Goal: Task Accomplishment & Management: Complete application form

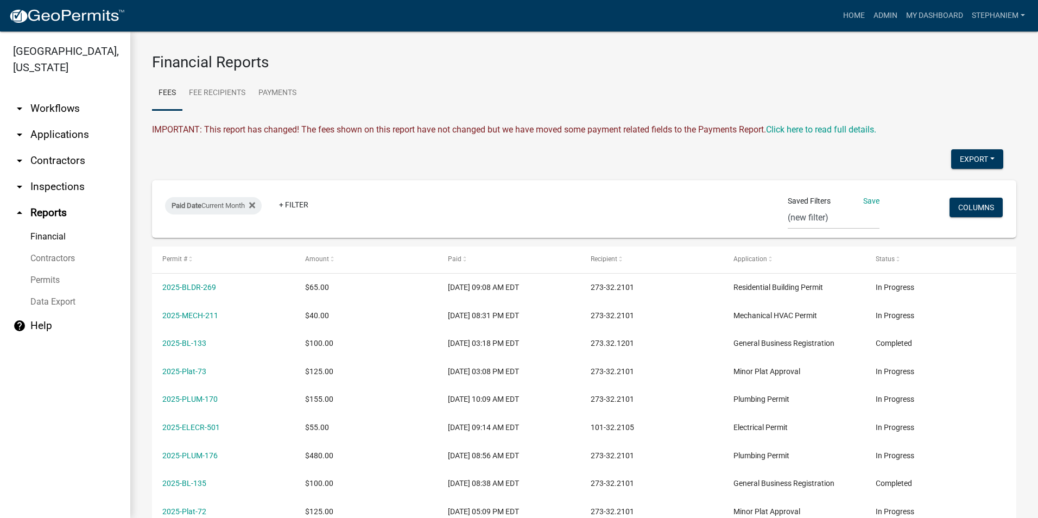
select select "0: null"
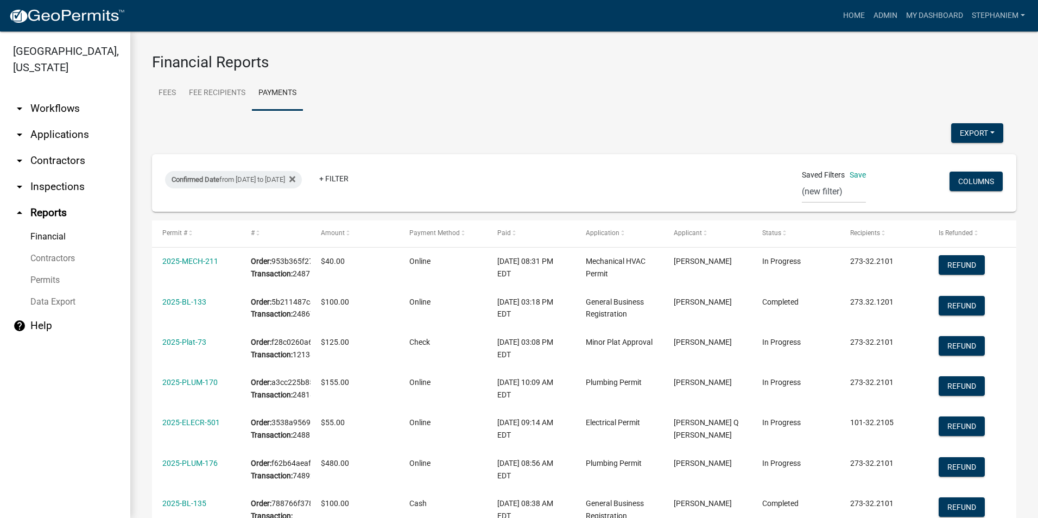
select select "0: null"
click at [56, 135] on link "arrow_drop_down Applications" at bounding box center [65, 135] width 130 height 26
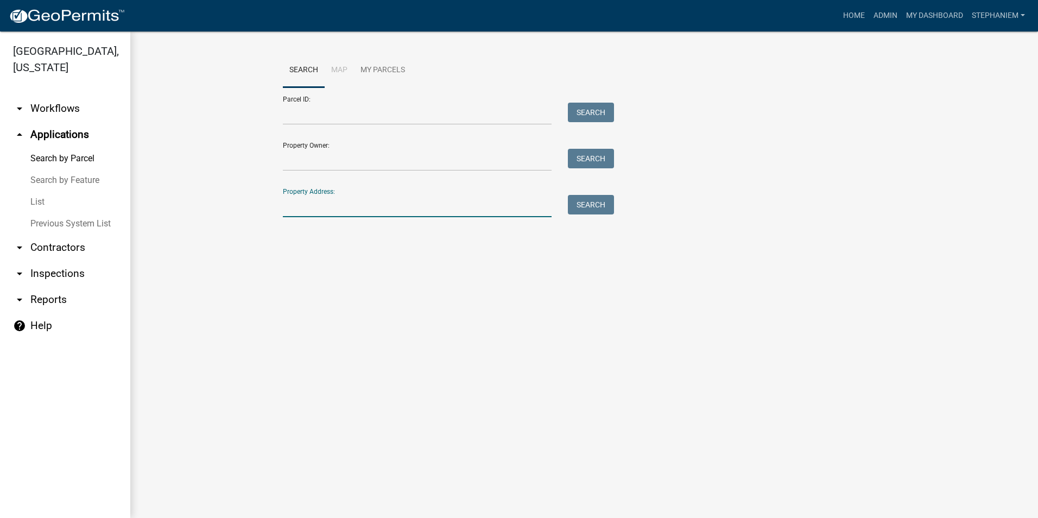
click at [358, 208] on input "Property Address:" at bounding box center [417, 206] width 269 height 22
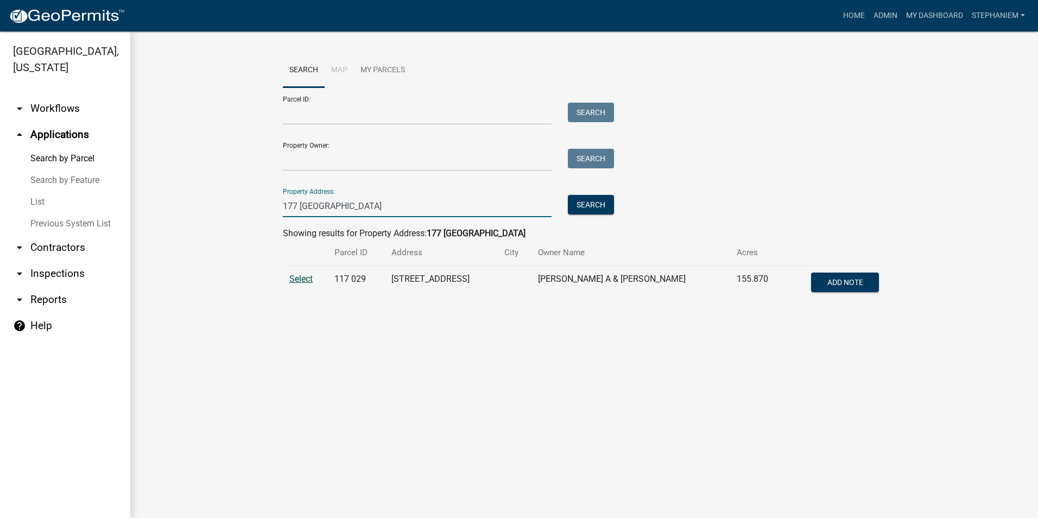
type input "177 [GEOGRAPHIC_DATA]"
click at [305, 282] on span "Select" at bounding box center [300, 279] width 23 height 10
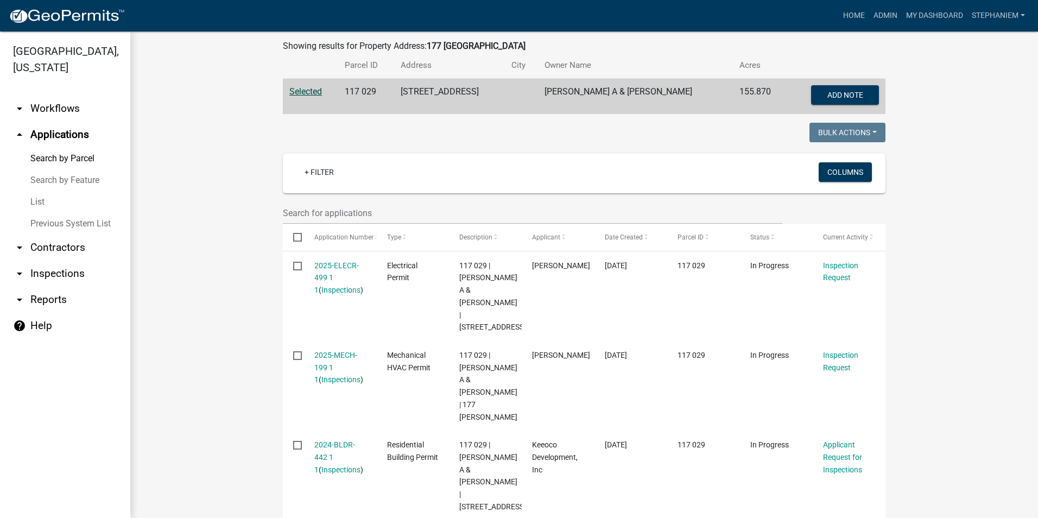
scroll to position [186, 0]
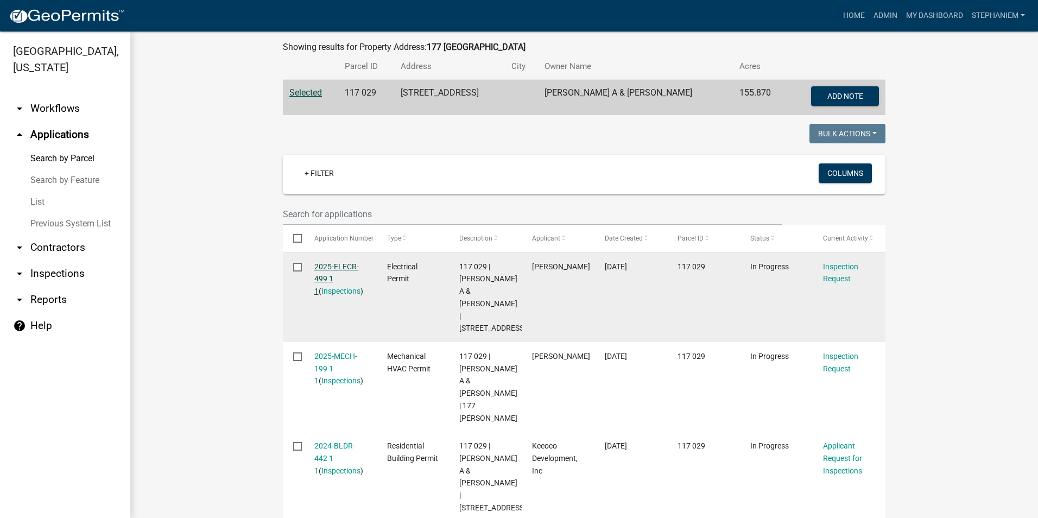
click at [323, 268] on link "2025-ELECR-499 1 1" at bounding box center [336, 279] width 45 height 34
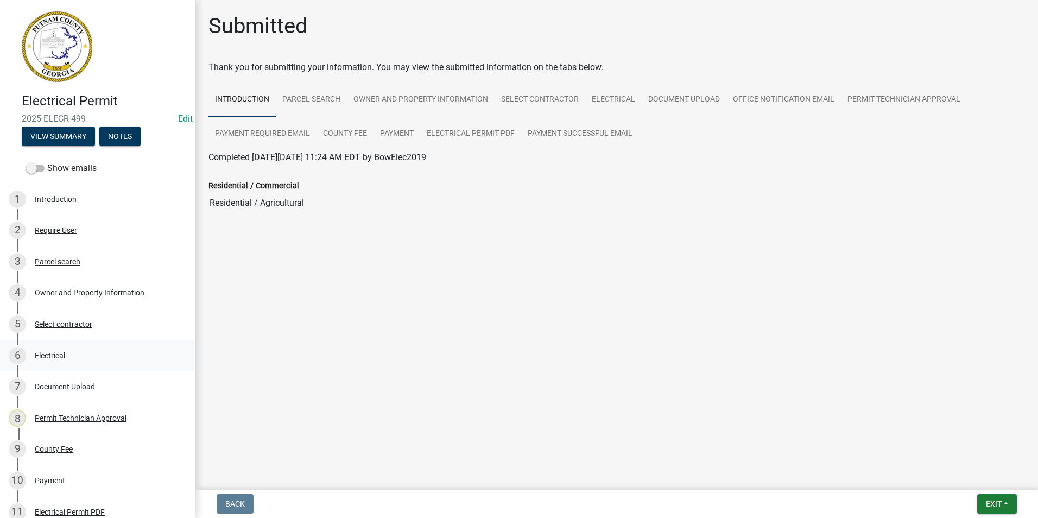
click at [74, 345] on link "6 Electrical" at bounding box center [98, 355] width 196 height 31
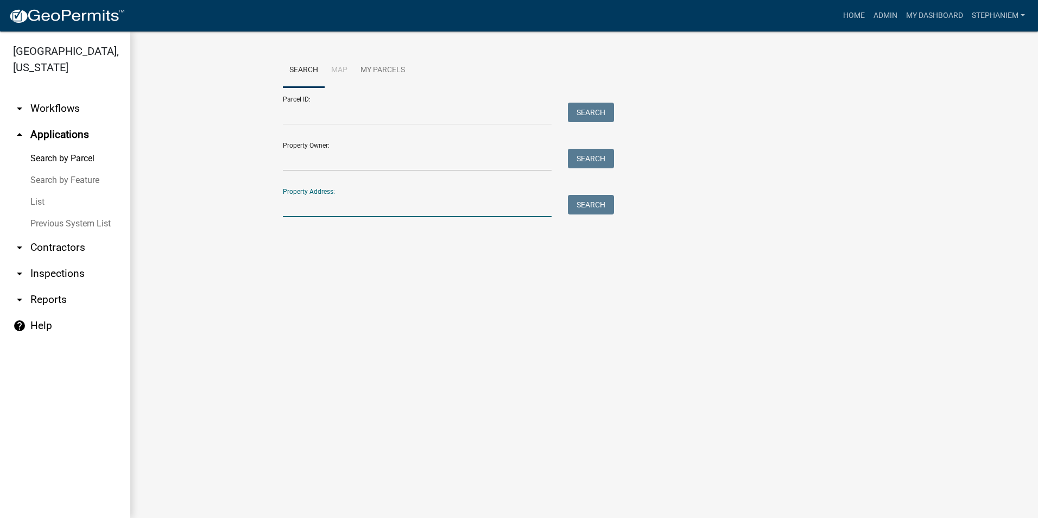
click at [400, 209] on input "Property Address:" at bounding box center [417, 206] width 269 height 22
click at [579, 208] on button "Search" at bounding box center [591, 205] width 46 height 20
drag, startPoint x: 378, startPoint y: 201, endPoint x: 335, endPoint y: 216, distance: 46.0
click at [335, 216] on input "[STREET_ADDRESS]" at bounding box center [417, 206] width 269 height 22
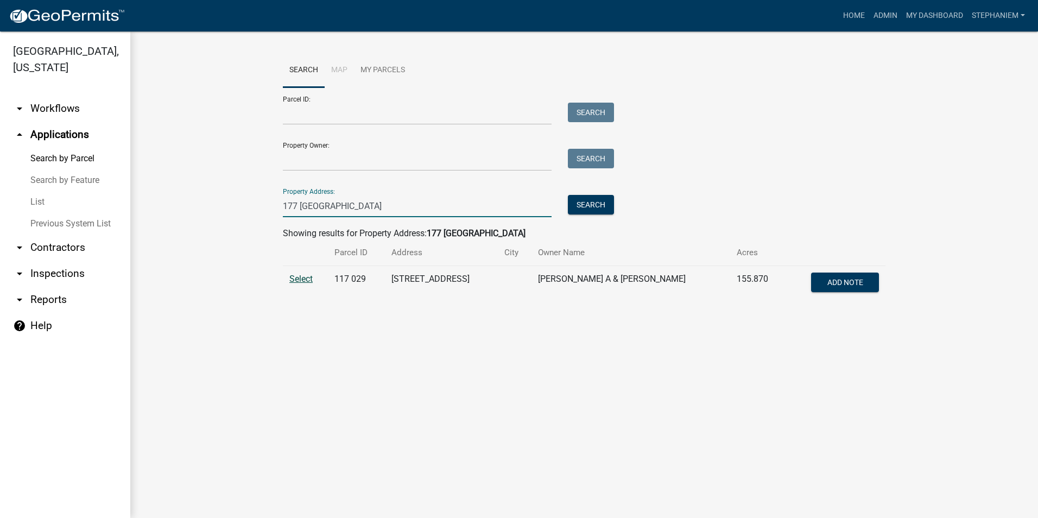
type input "177 [GEOGRAPHIC_DATA]"
click at [295, 279] on span "Select" at bounding box center [300, 279] width 23 height 10
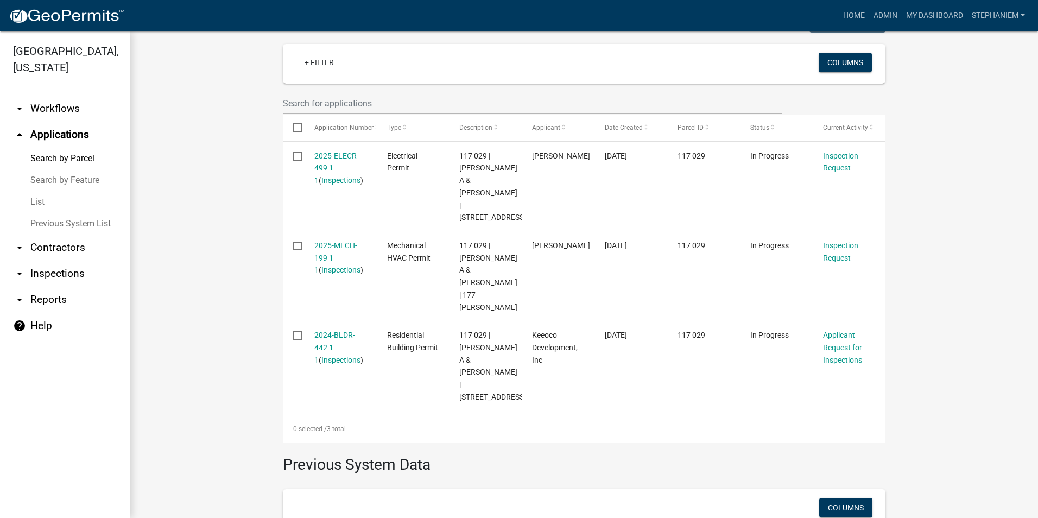
scroll to position [326, 0]
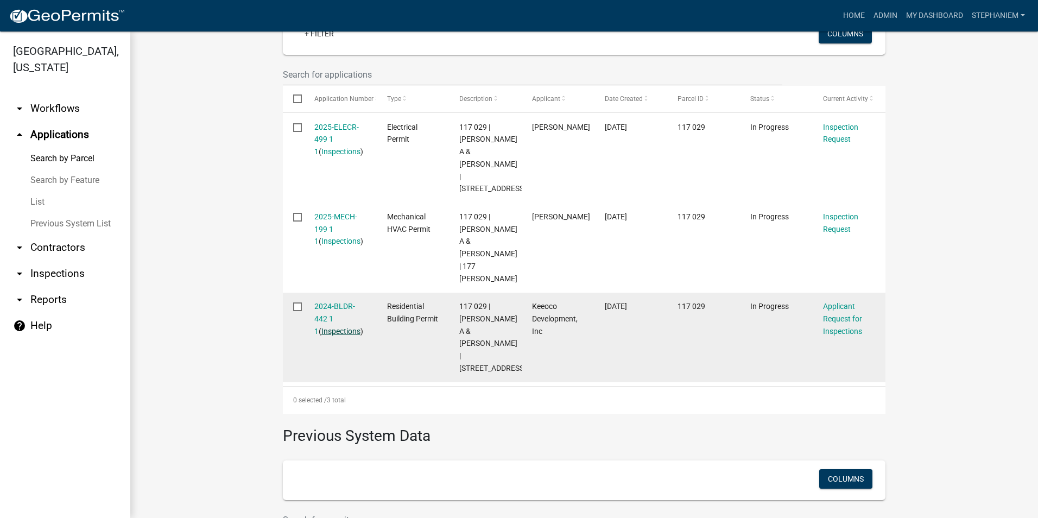
click at [325, 327] on link "Inspections" at bounding box center [340, 331] width 39 height 9
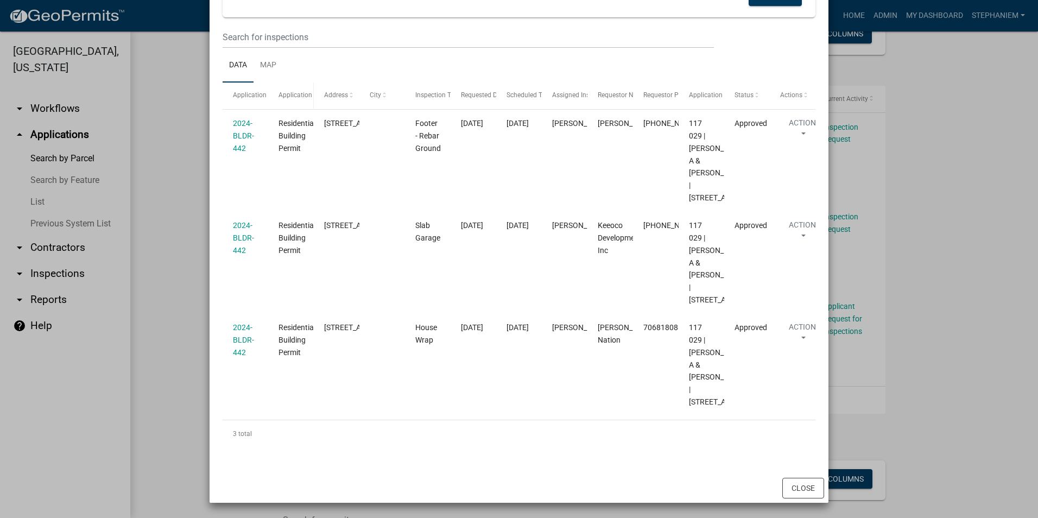
scroll to position [199, 0]
drag, startPoint x: 178, startPoint y: 238, endPoint x: 184, endPoint y: 234, distance: 7.4
click at [178, 238] on ngb-modal-window "Inspections related to 2024-BLDR-442 × Export Excel Format (.xlsx) CSV Format (…" at bounding box center [519, 259] width 1038 height 518
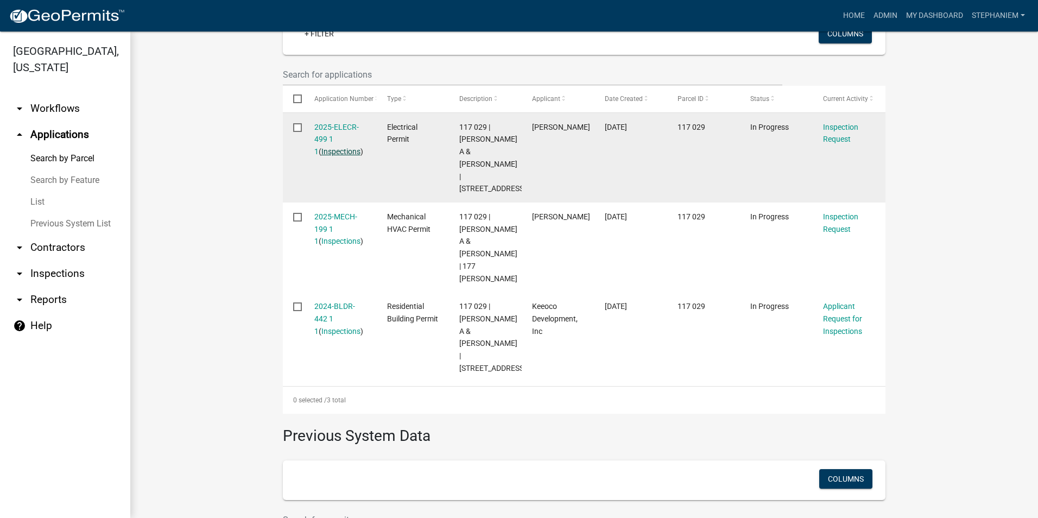
click at [326, 151] on link "Inspections" at bounding box center [340, 151] width 39 height 9
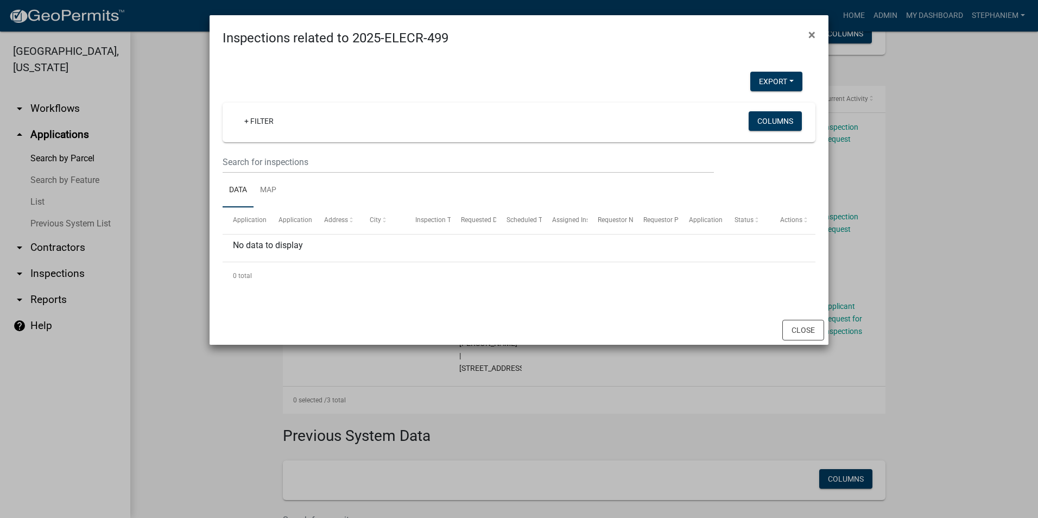
click at [161, 152] on ngb-modal-window "Inspections related to 2025-ELECR-499 × Export Excel Format (.xlsx) CSV Format …" at bounding box center [519, 259] width 1038 height 518
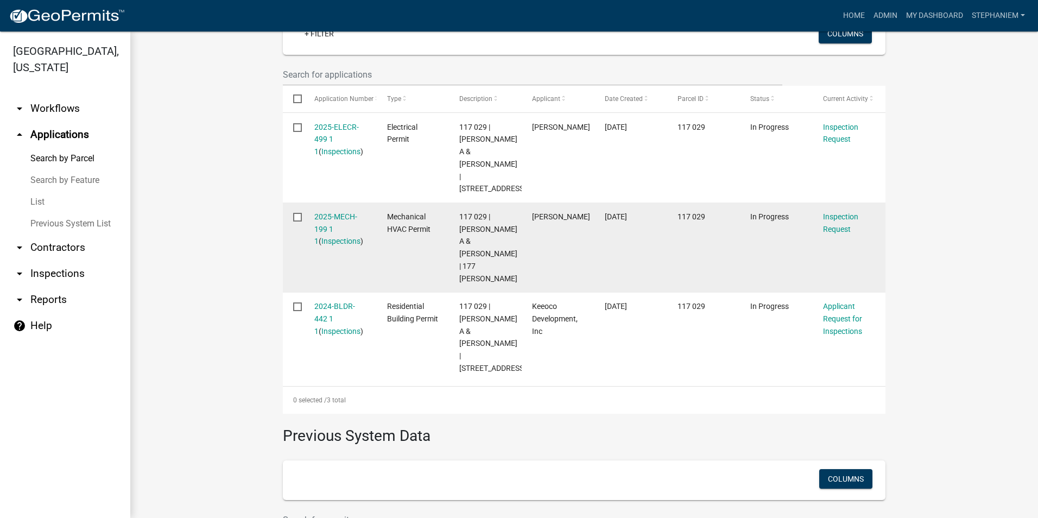
click at [336, 222] on div "2025-MECH-199 1 1 ( Inspections )" at bounding box center [340, 229] width 52 height 37
click at [335, 237] on link "Inspections" at bounding box center [340, 241] width 39 height 9
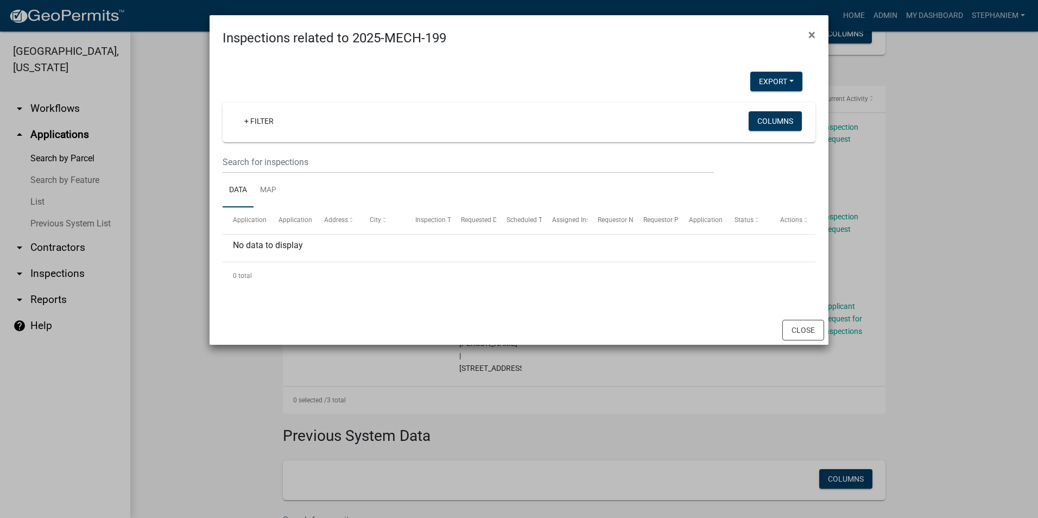
click at [194, 161] on ngb-modal-window "Inspections related to 2025-MECH-199 × Export Excel Format (.xlsx) CSV Format (…" at bounding box center [519, 259] width 1038 height 518
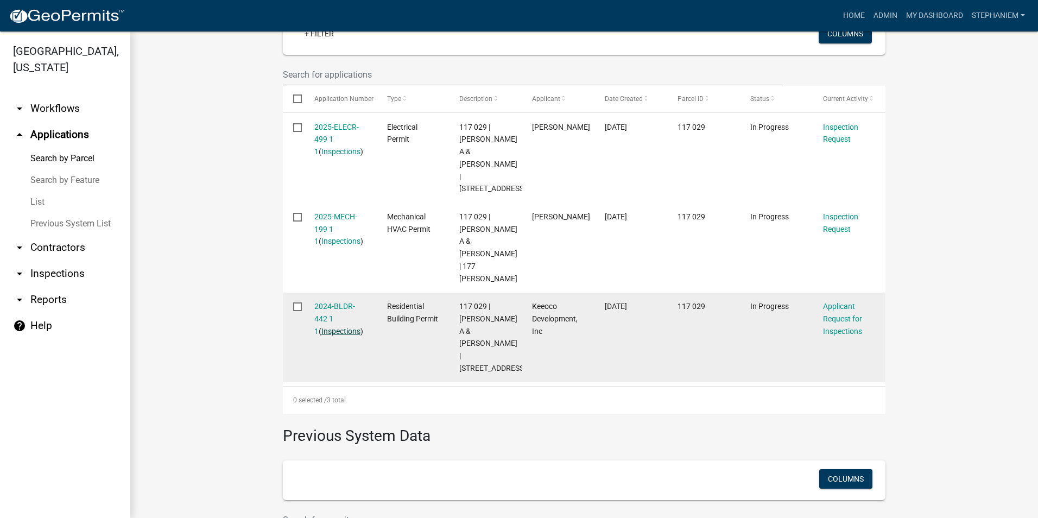
click at [338, 327] on link "Inspections" at bounding box center [340, 331] width 39 height 9
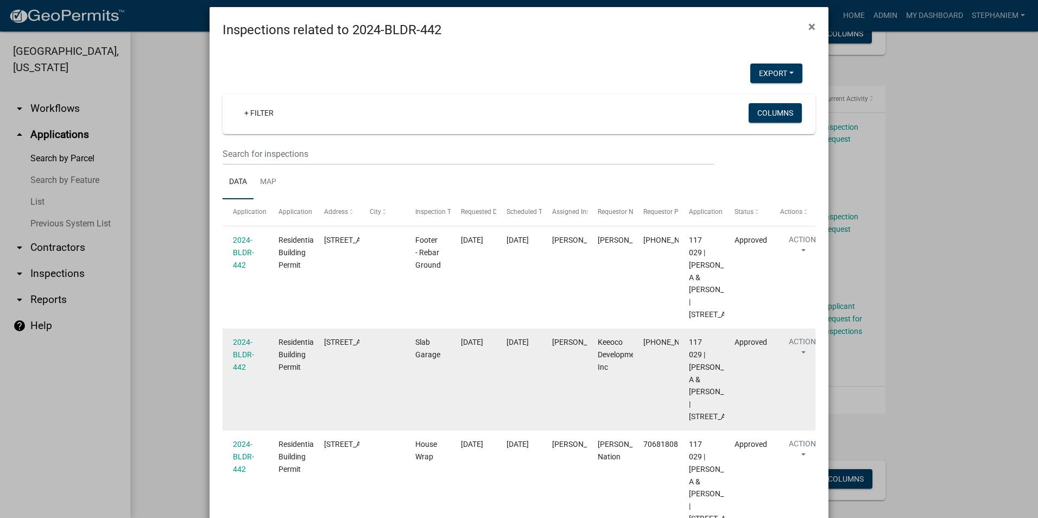
scroll to position [0, 0]
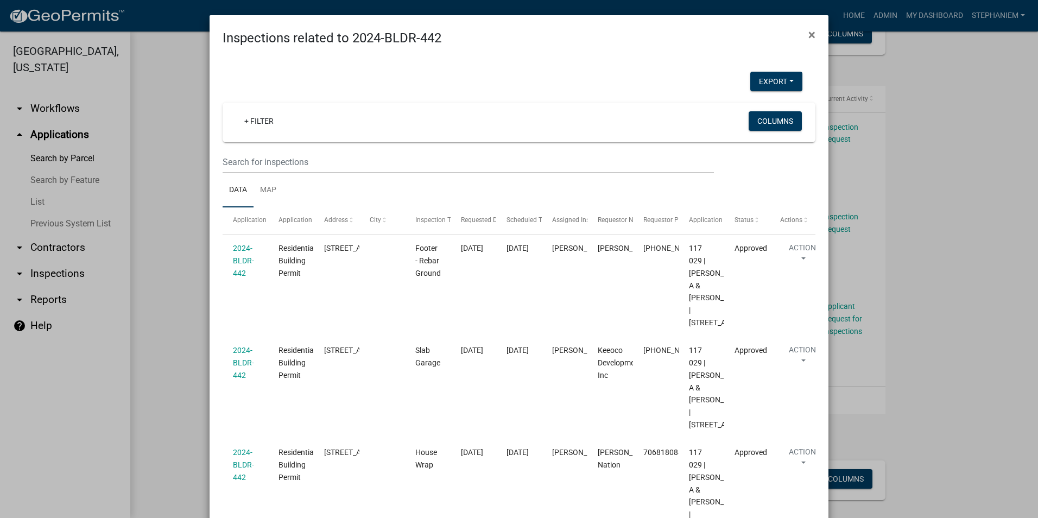
click at [174, 217] on ngb-modal-window "Inspections related to 2024-BLDR-442 × Export Excel Format (.xlsx) CSV Format (…" at bounding box center [519, 259] width 1038 height 518
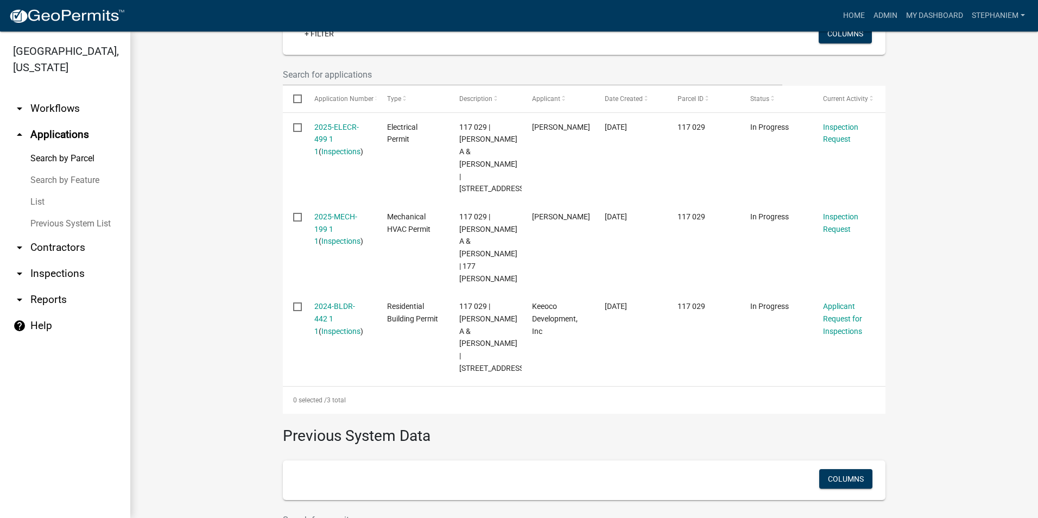
click at [258, 240] on wm-workflow-application-search-view "Search Map My Parcels Parcel ID: Search Property Owner: Search Property Address…" at bounding box center [584, 217] width 865 height 980
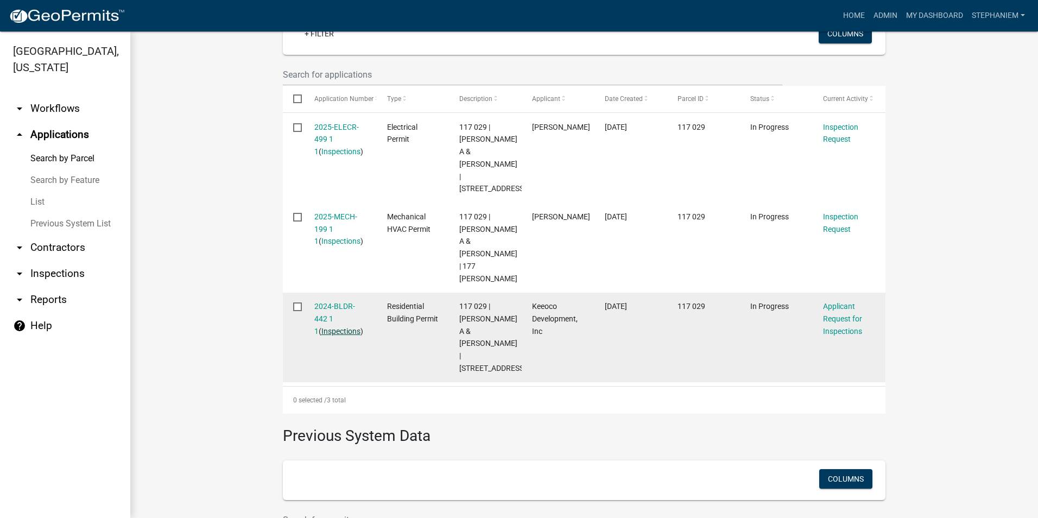
click at [329, 327] on link "Inspections" at bounding box center [340, 331] width 39 height 9
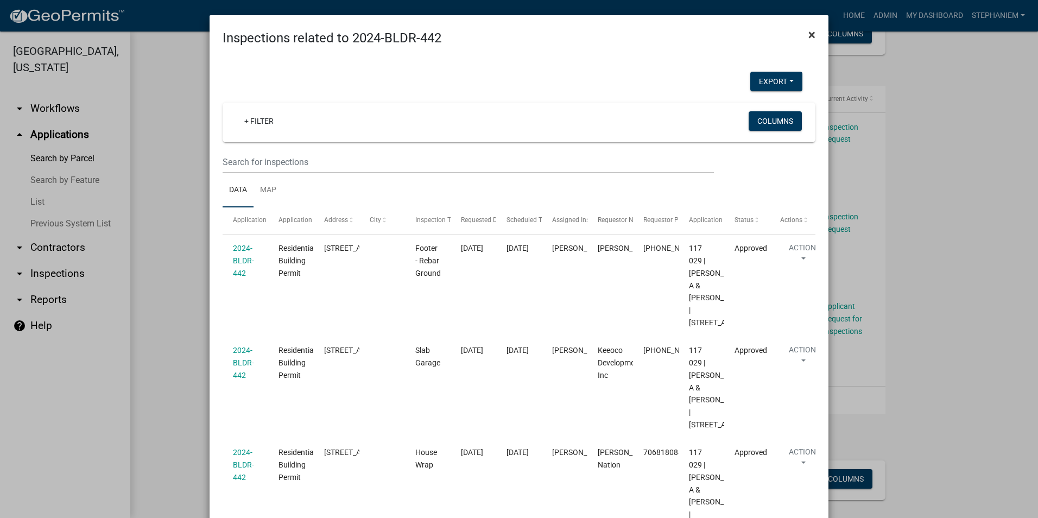
click at [811, 37] on span "×" at bounding box center [812, 34] width 7 height 15
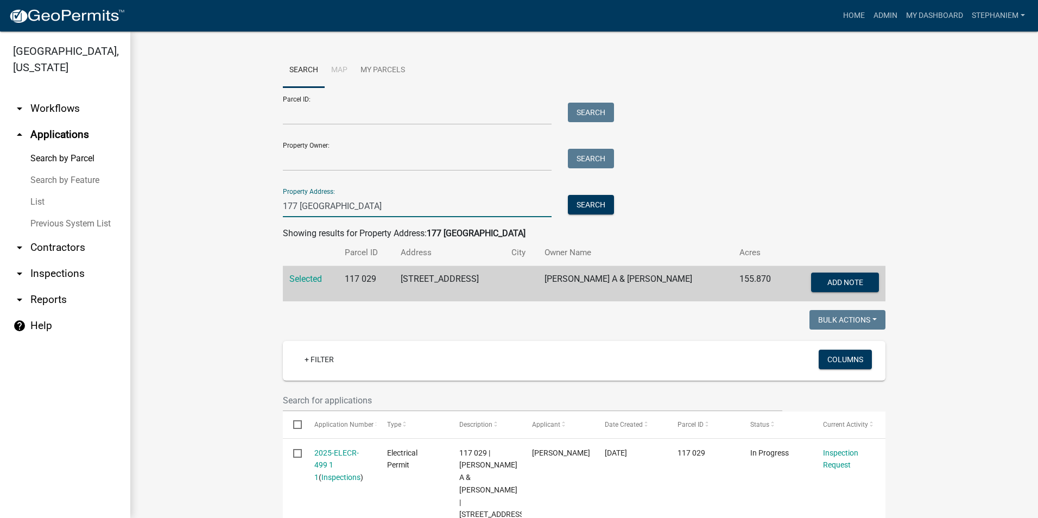
click at [345, 203] on input "177 [GEOGRAPHIC_DATA]" at bounding box center [417, 206] width 269 height 22
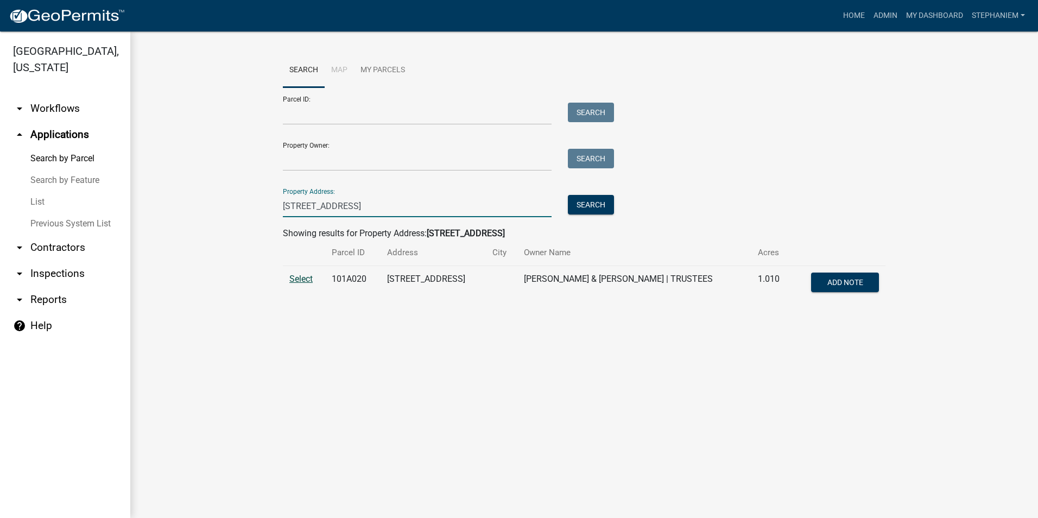
type input "[STREET_ADDRESS]"
click at [297, 277] on span "Select" at bounding box center [300, 279] width 23 height 10
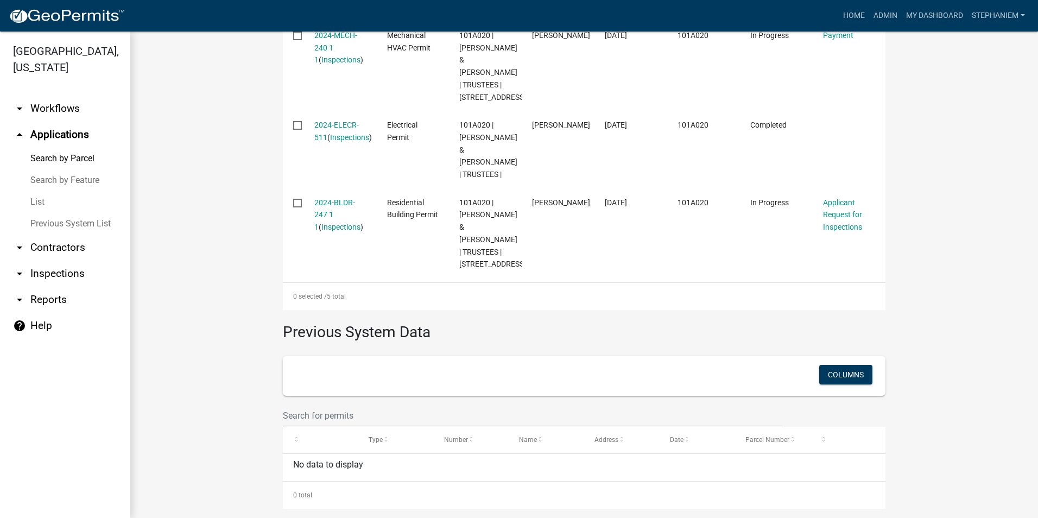
scroll to position [597, 0]
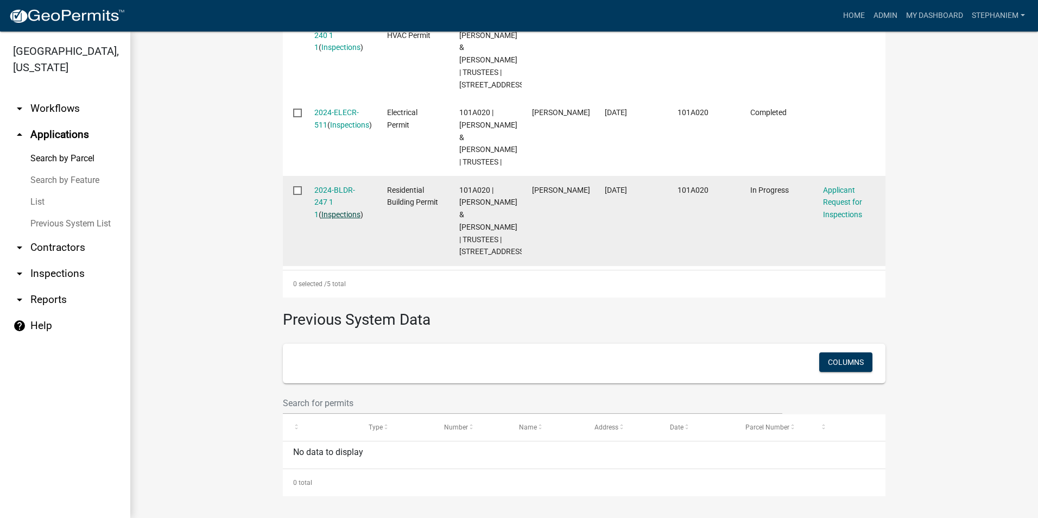
click at [336, 219] on link "Inspections" at bounding box center [340, 214] width 39 height 9
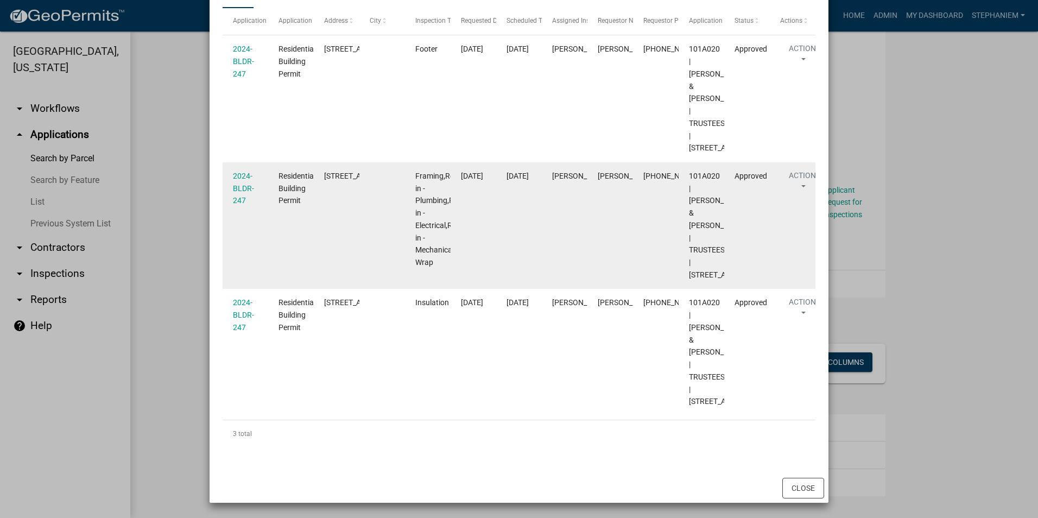
scroll to position [147, 0]
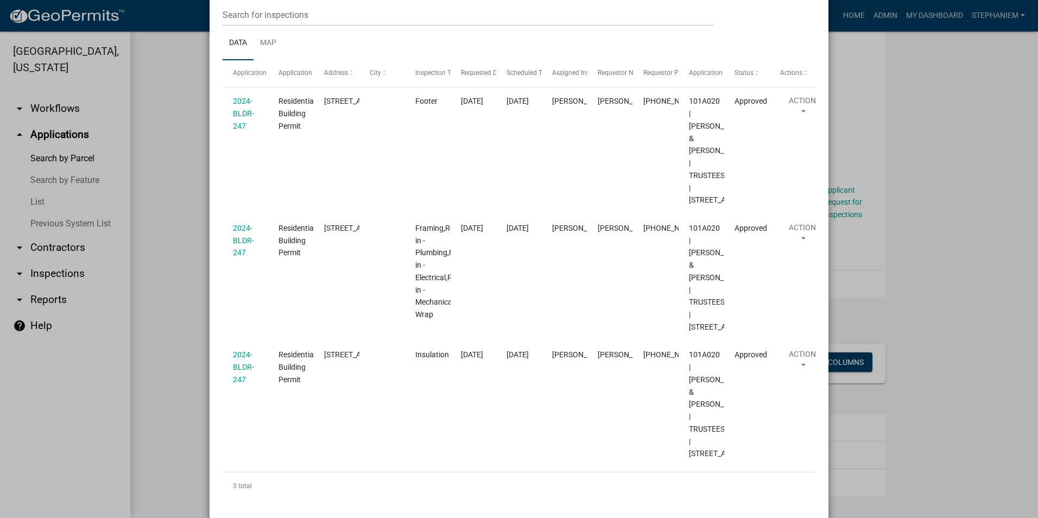
click at [172, 268] on ngb-modal-window "Inspections related to 2024-BLDR-247 × Export Excel Format (.xlsx) CSV Format (…" at bounding box center [519, 259] width 1038 height 518
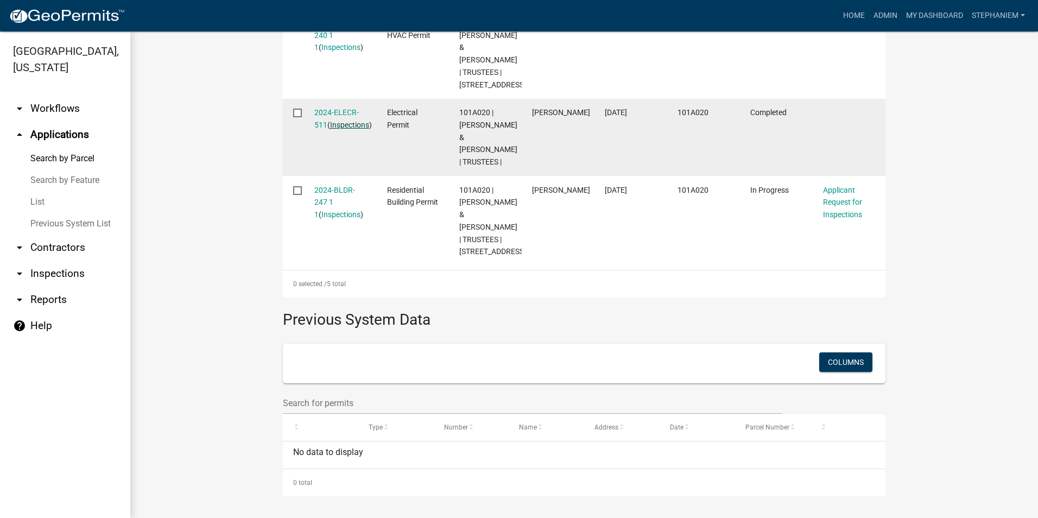
click at [344, 129] on link "Inspections" at bounding box center [349, 125] width 39 height 9
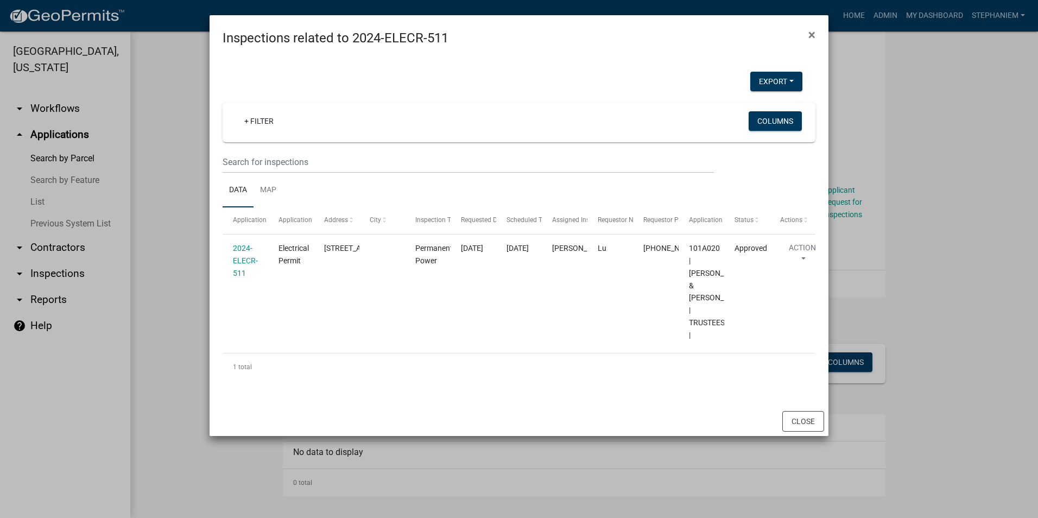
click at [166, 220] on ngb-modal-window "Inspections related to 2024-ELECR-511 × Export Excel Format (.xlsx) CSV Format …" at bounding box center [519, 259] width 1038 height 518
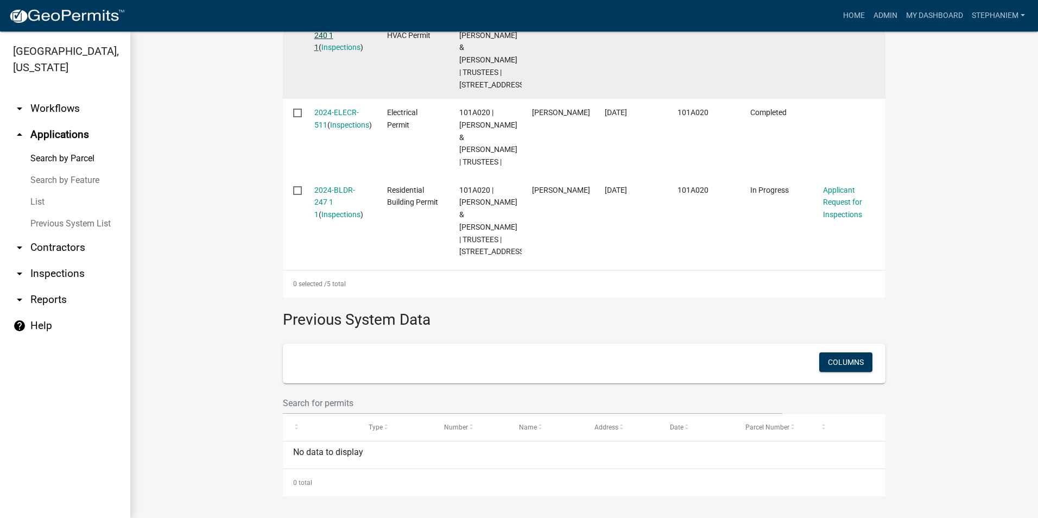
scroll to position [543, 0]
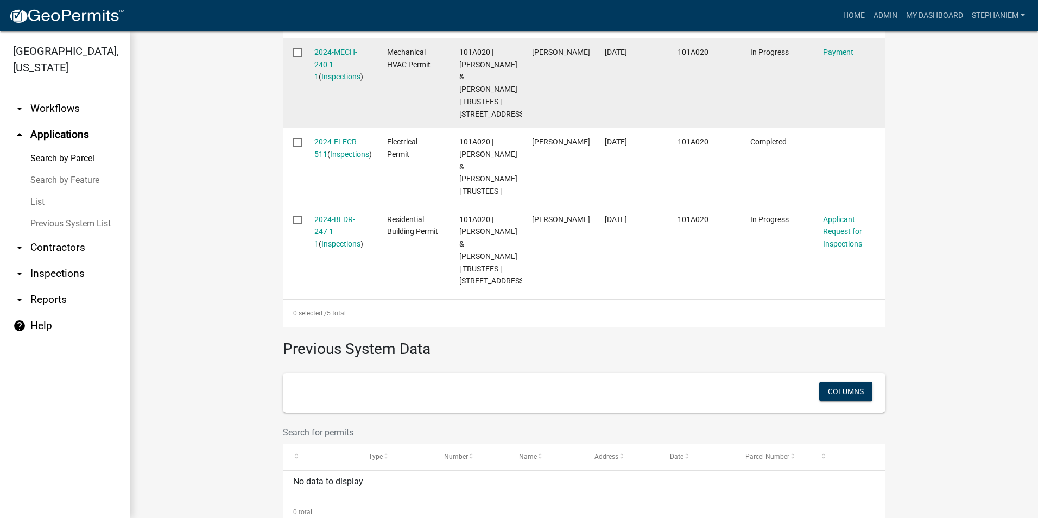
click at [328, 83] on div "2024-MECH-240 1 1 ( Inspections )" at bounding box center [340, 64] width 52 height 37
click at [330, 81] on link "Inspections" at bounding box center [340, 76] width 39 height 9
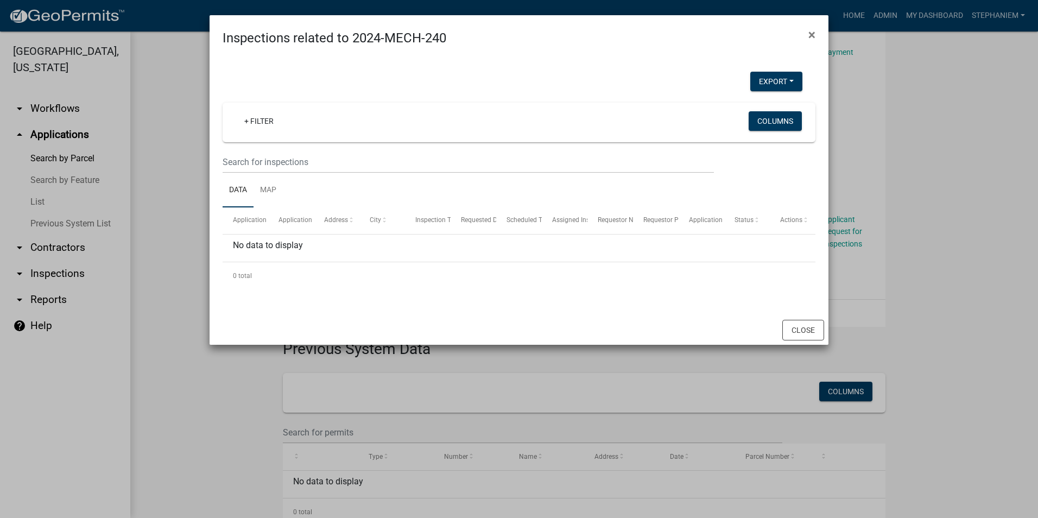
click at [186, 154] on ngb-modal-window "Inspections related to 2024-MECH-240 × Export Excel Format (.xlsx) CSV Format (…" at bounding box center [519, 259] width 1038 height 518
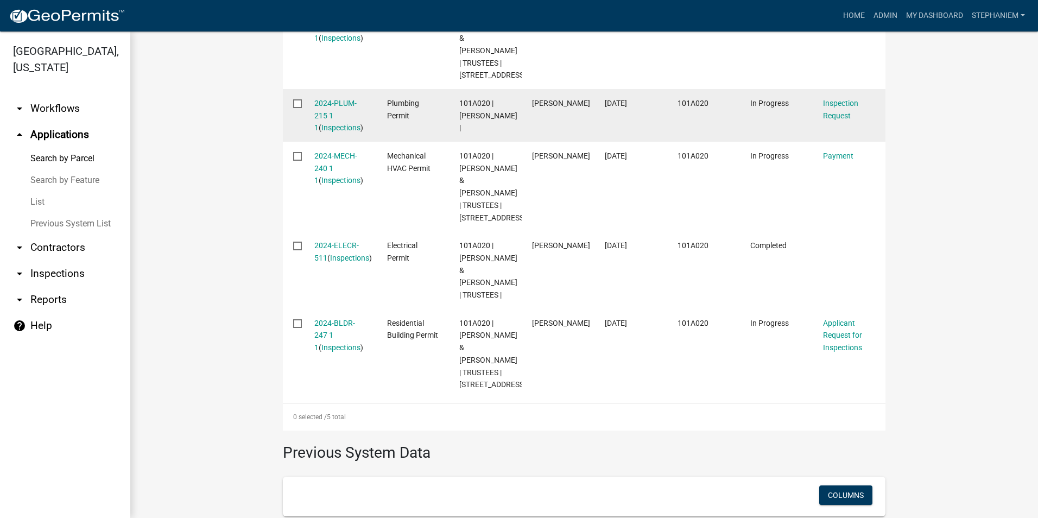
scroll to position [434, 0]
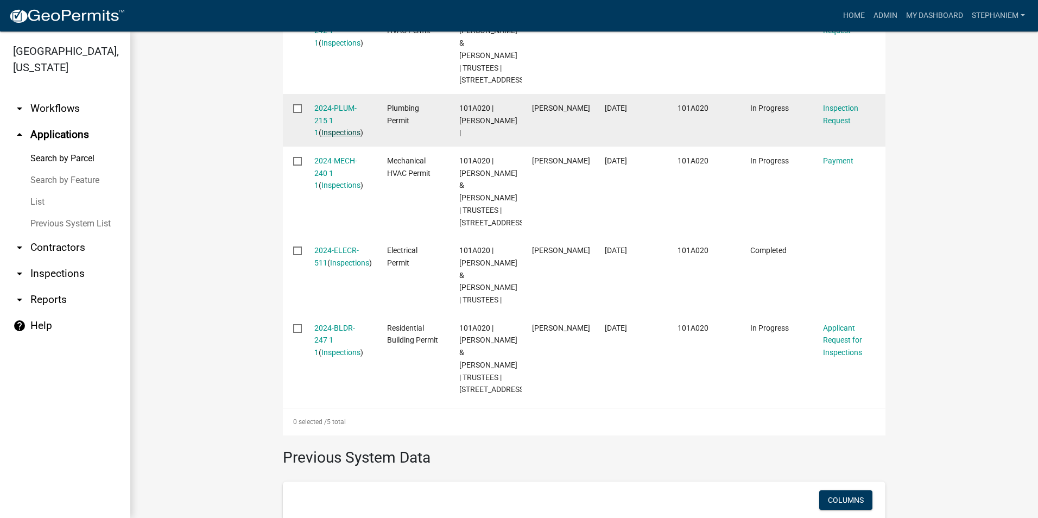
click at [343, 137] on link "Inspections" at bounding box center [340, 132] width 39 height 9
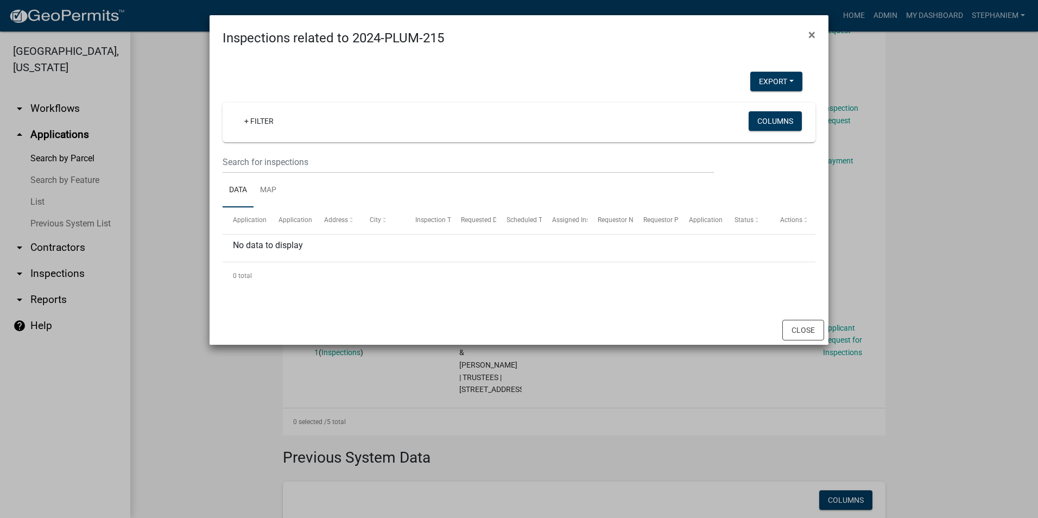
click at [186, 147] on ngb-modal-window "Inspections related to 2024-PLUM-215 × Export Excel Format (.xlsx) CSV Format (…" at bounding box center [519, 259] width 1038 height 518
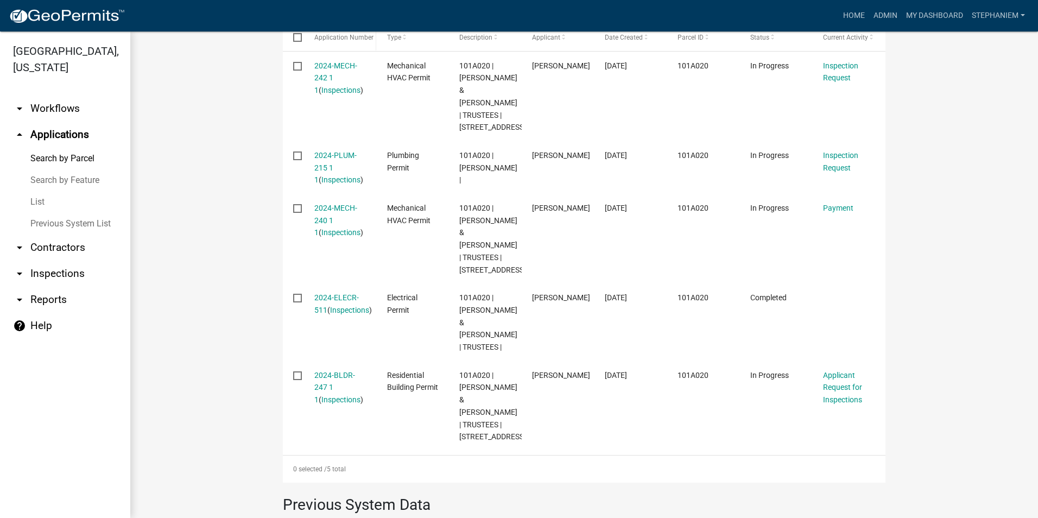
scroll to position [326, 0]
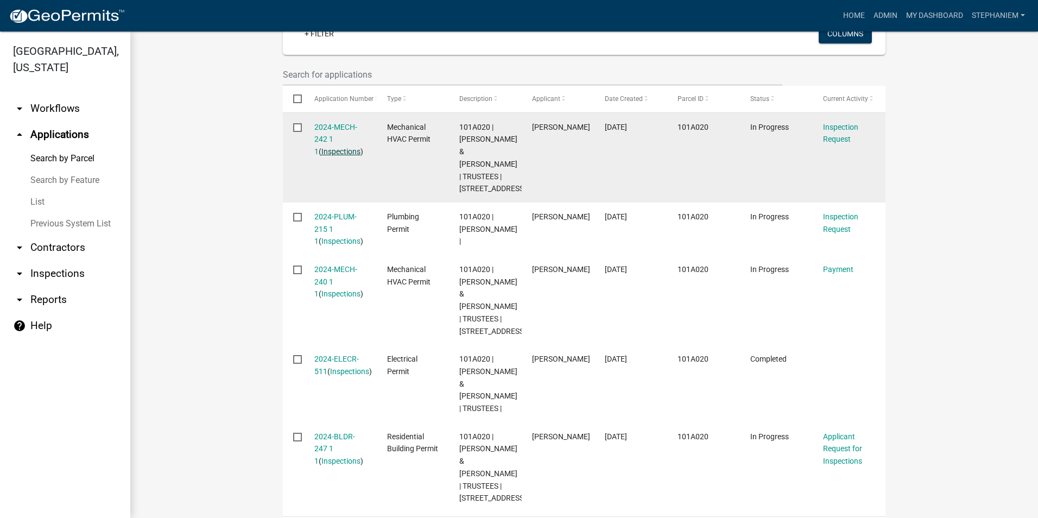
click at [343, 150] on link "Inspections" at bounding box center [340, 151] width 39 height 9
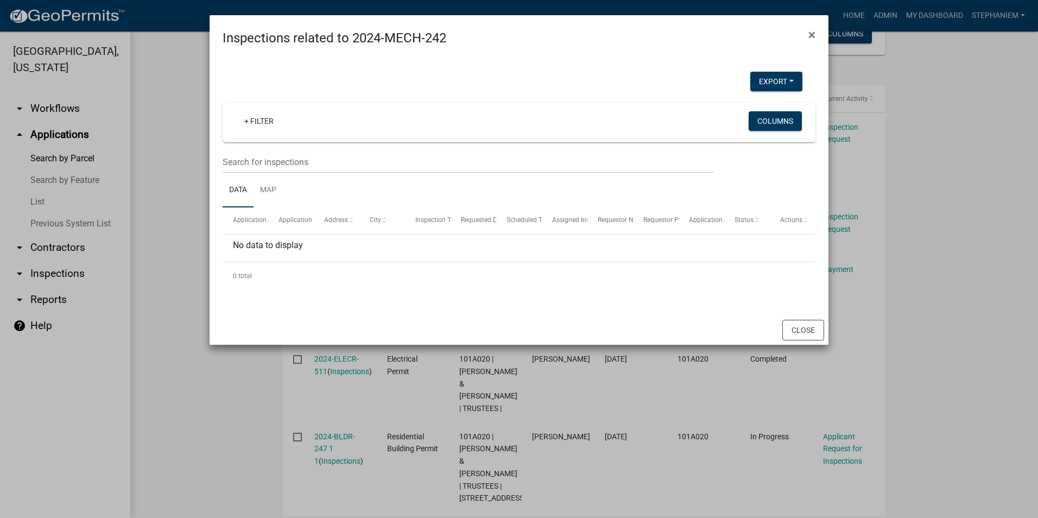
click at [185, 149] on ngb-modal-window "Inspections related to 2024-MECH-242 × Export Excel Format (.xlsx) CSV Format (…" at bounding box center [519, 259] width 1038 height 518
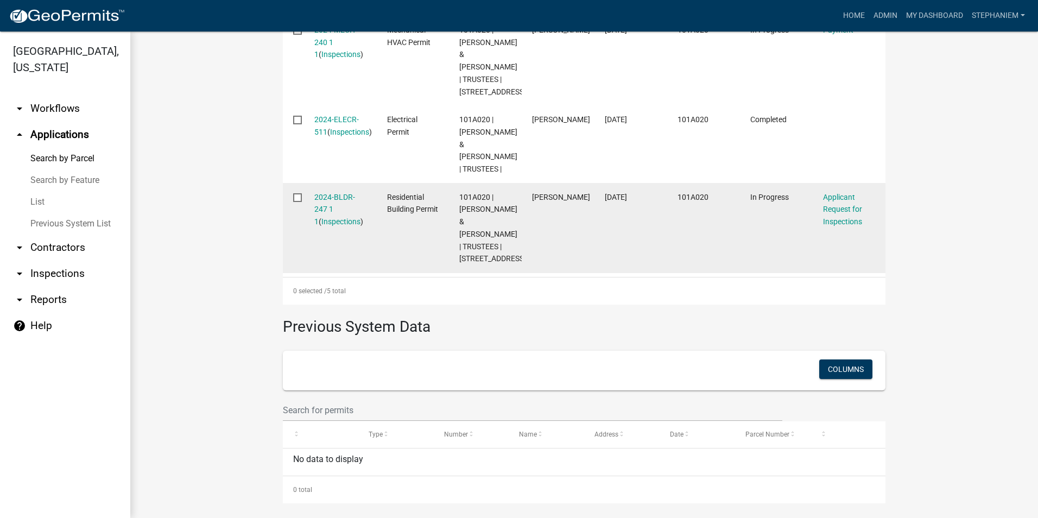
scroll to position [597, 0]
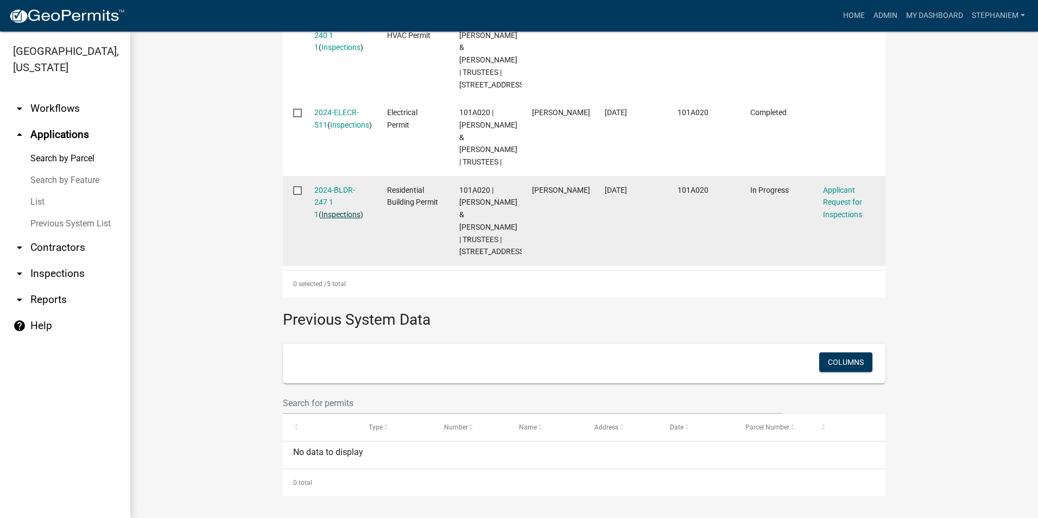
click at [345, 219] on link "Inspections" at bounding box center [340, 214] width 39 height 9
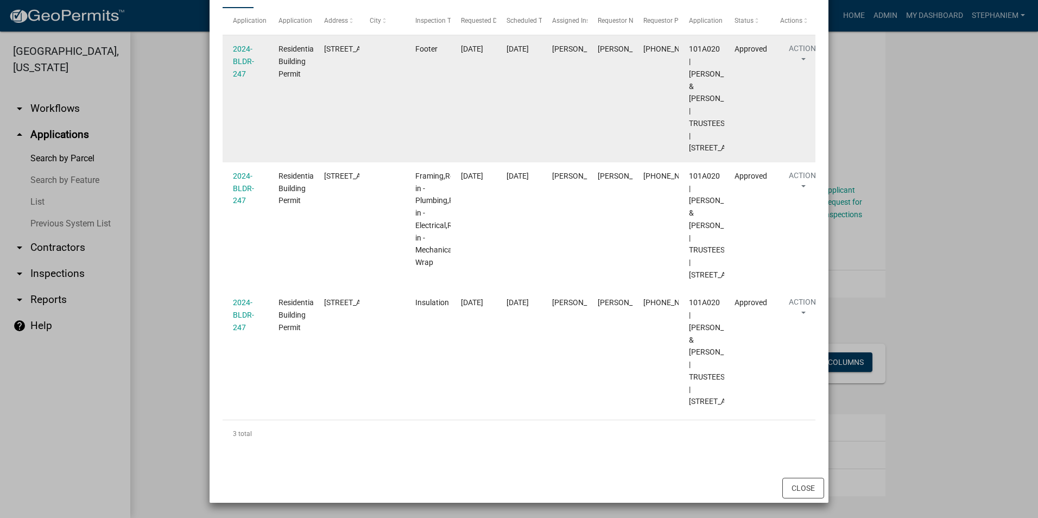
scroll to position [163, 0]
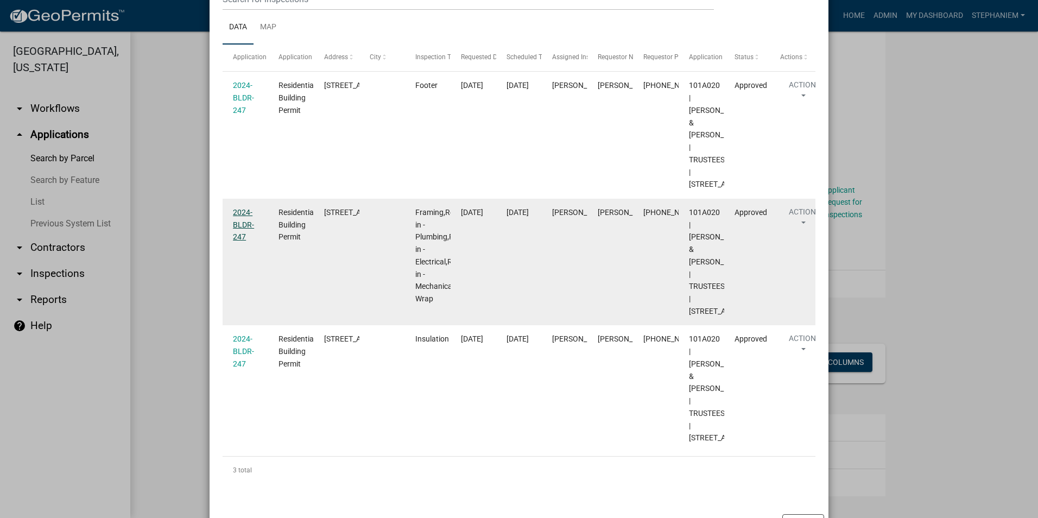
click at [242, 242] on link "2024-BLDR-247" at bounding box center [243, 225] width 21 height 34
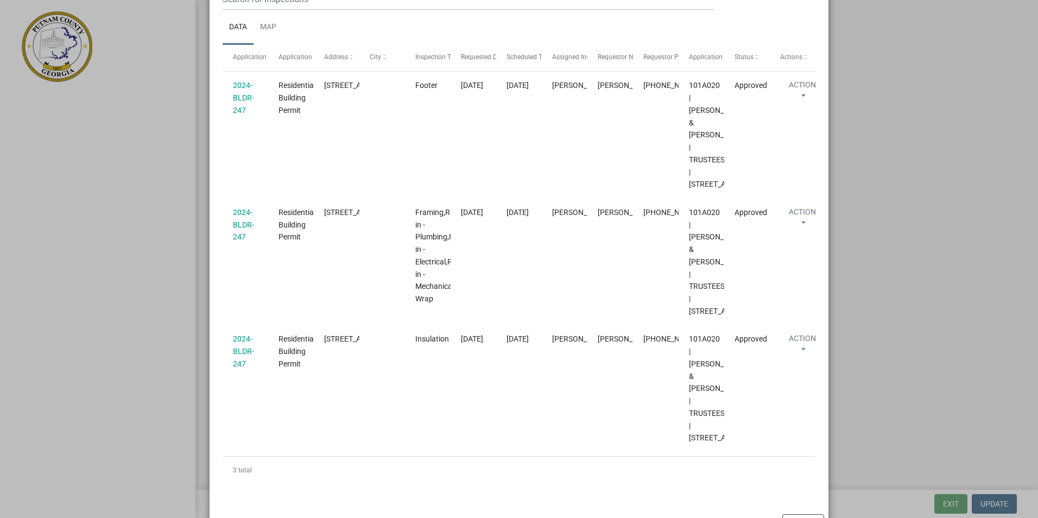
click at [912, 196] on ngb-modal-window "Inspections related to 2024-BLDR-247 × Export Excel Format (.xlsx) CSV Format (…" at bounding box center [519, 259] width 1038 height 518
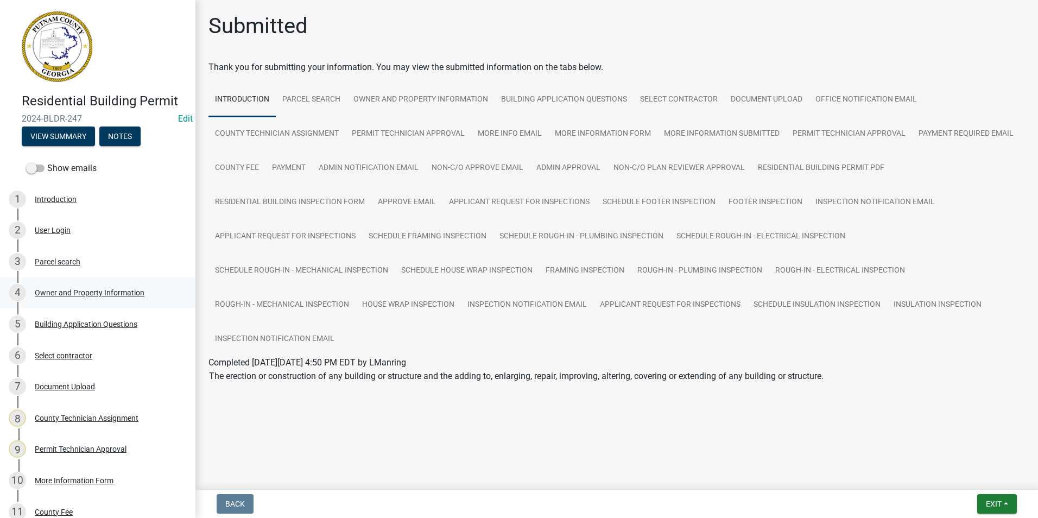
click at [97, 297] on div "4 Owner and Property Information" at bounding box center [93, 292] width 169 height 17
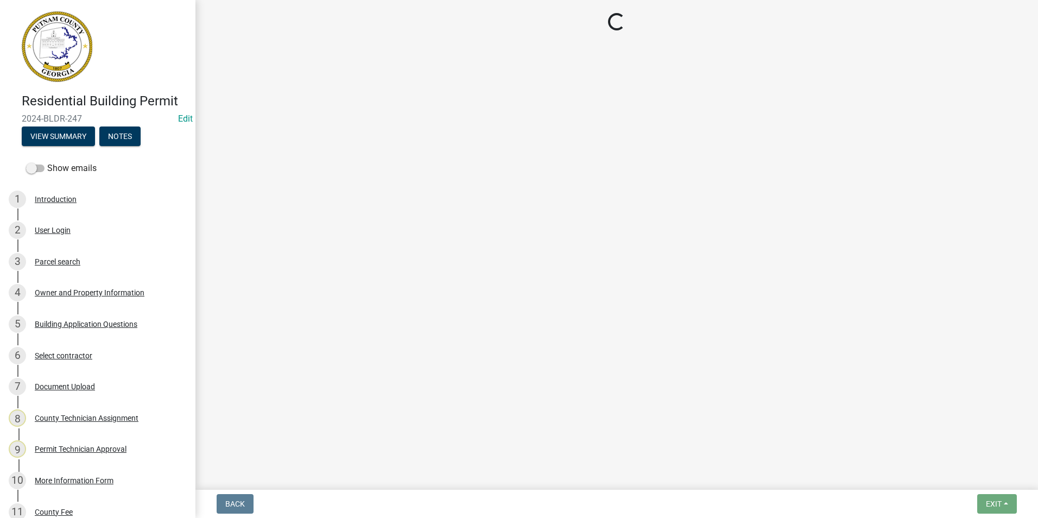
select select "469c5908-2854-42d5-89ed-bee7fc26529e"
select select "6f1acead-4b1a-4680-ba5d-beeb03d30465"
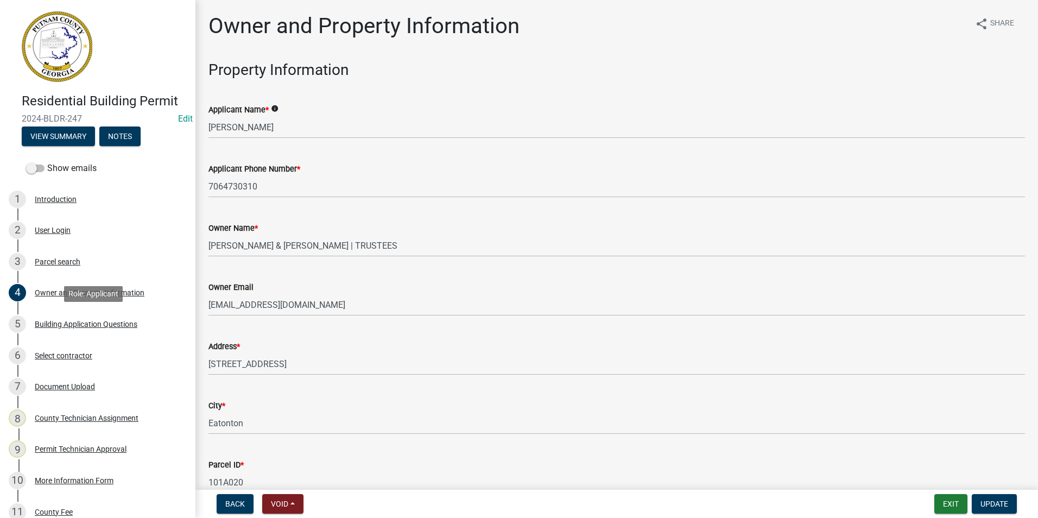
click at [80, 327] on div "Building Application Questions" at bounding box center [86, 324] width 103 height 8
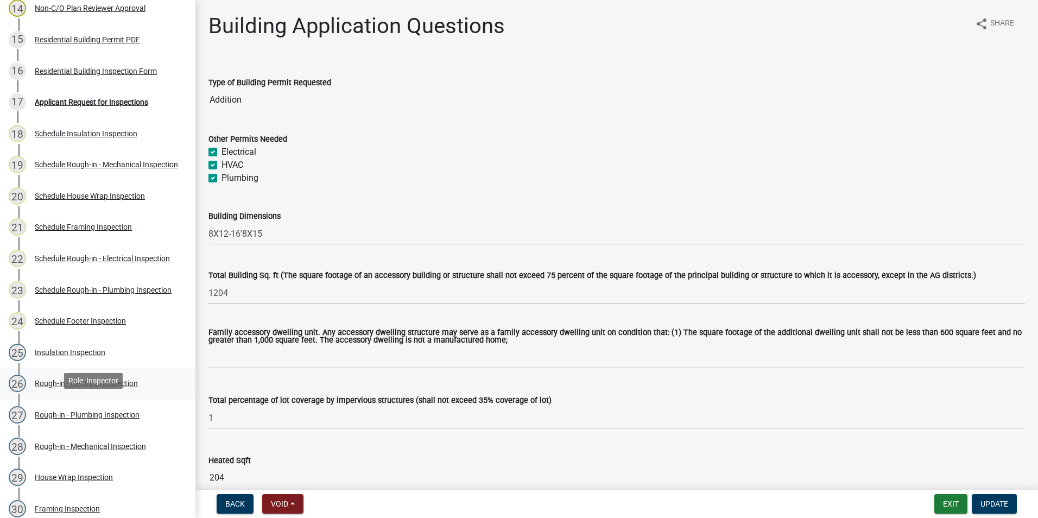
scroll to position [543, 0]
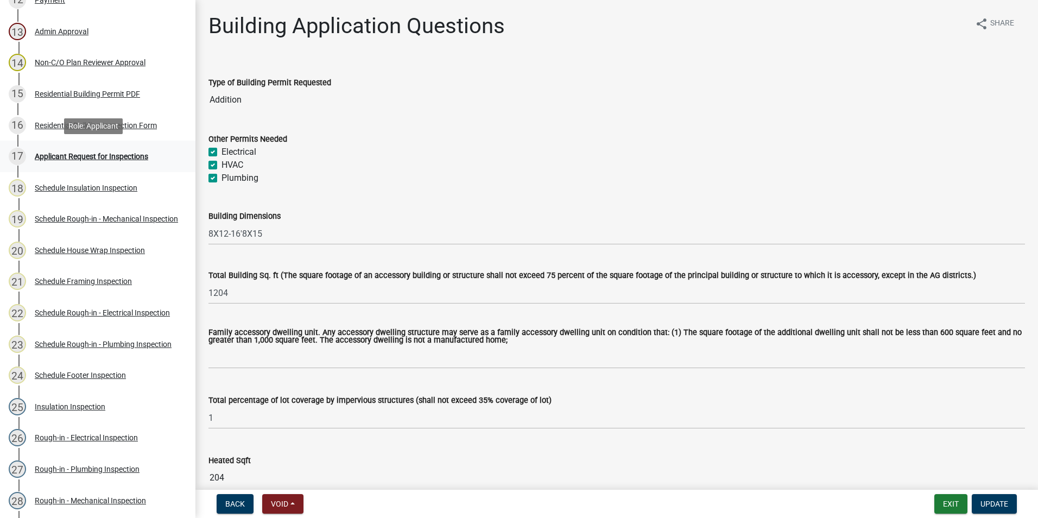
click at [85, 166] on link "17 Applicant Request for Inspections" at bounding box center [98, 156] width 196 height 31
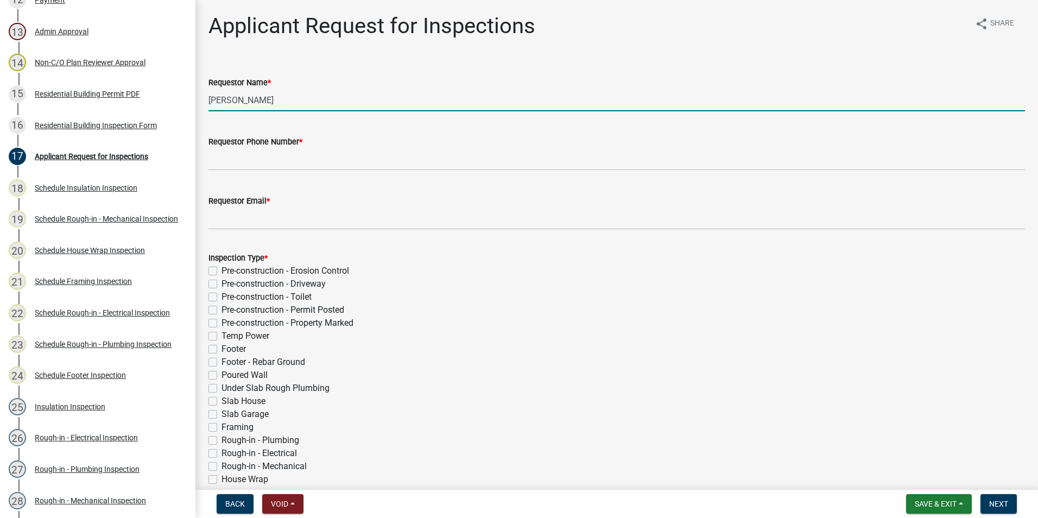
click at [288, 106] on input "[PERSON_NAME]" at bounding box center [617, 100] width 817 height 22
type input "[PERSON_NAME]"
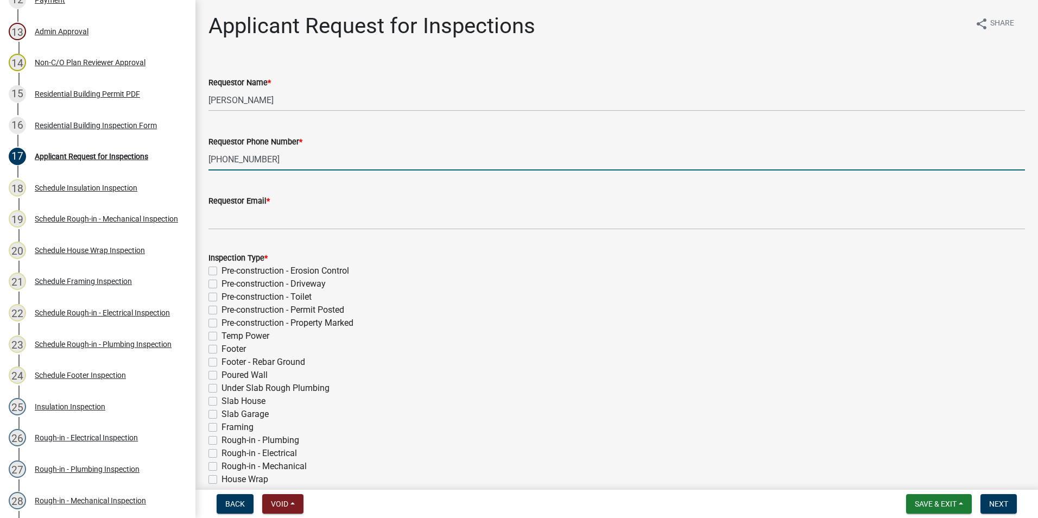
type input "[PHONE_NUMBER]"
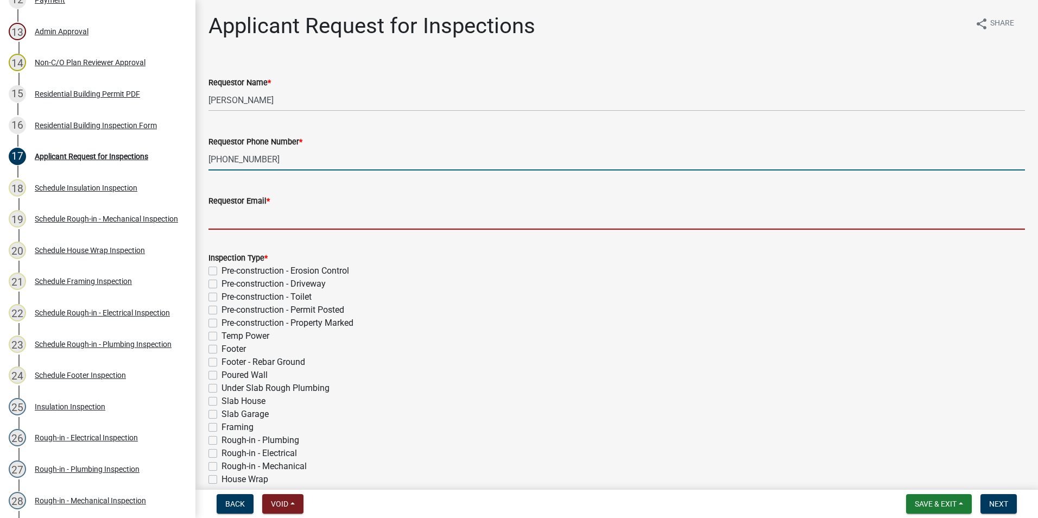
click at [269, 212] on input "Requestor Email *" at bounding box center [617, 218] width 817 height 22
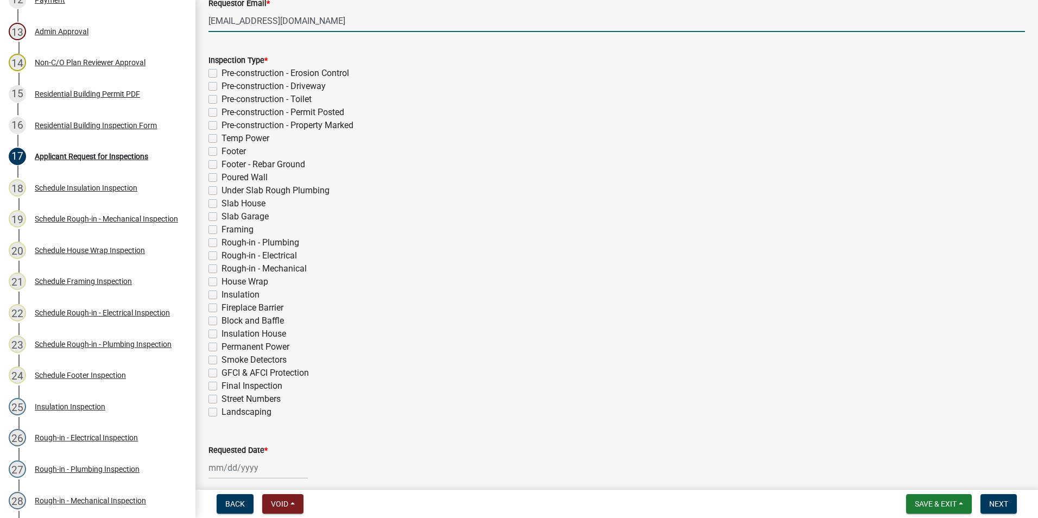
scroll to position [217, 0]
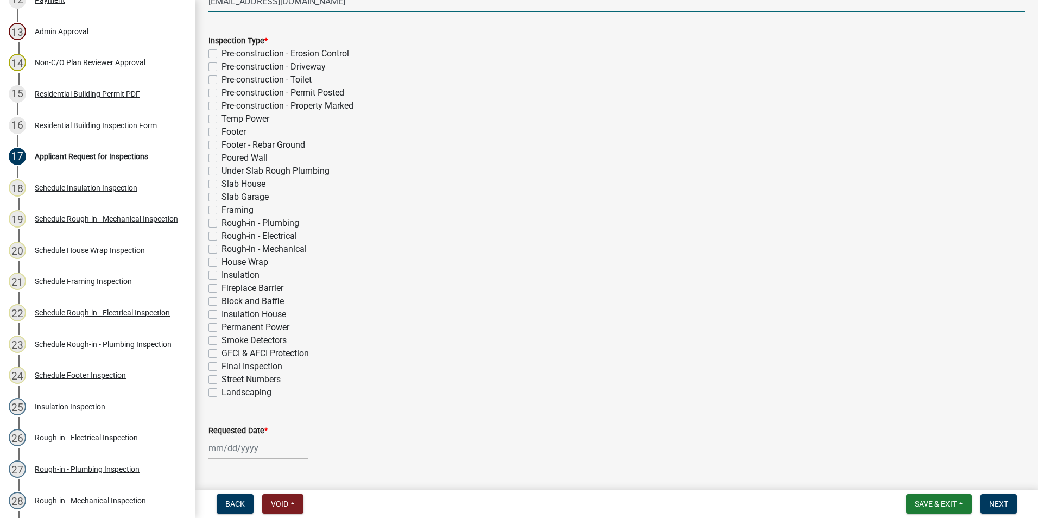
type input "[EMAIL_ADDRESS][DOMAIN_NAME]"
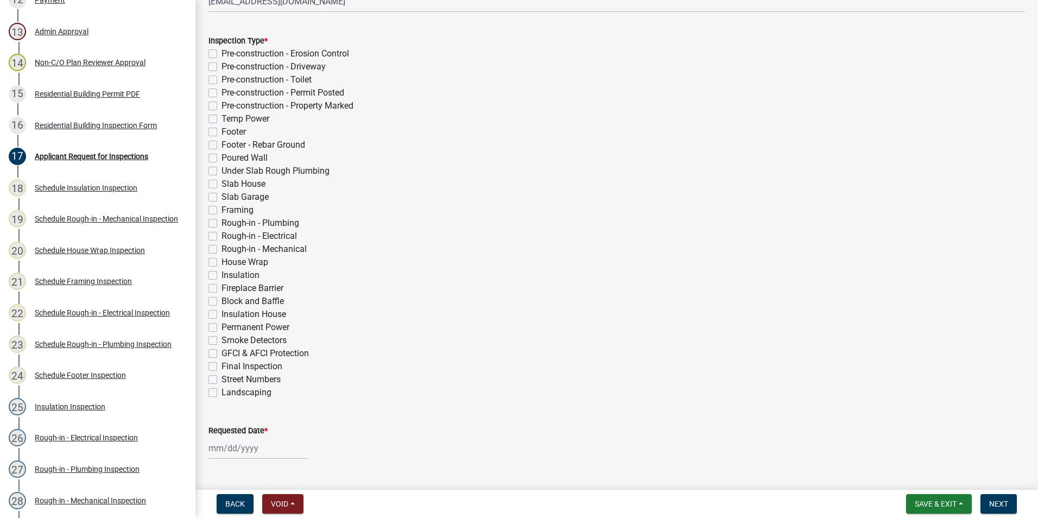
click at [222, 364] on label "Final Inspection" at bounding box center [252, 366] width 61 height 13
click at [222, 364] on input "Final Inspection" at bounding box center [225, 363] width 7 height 7
checkbox input "true"
checkbox input "false"
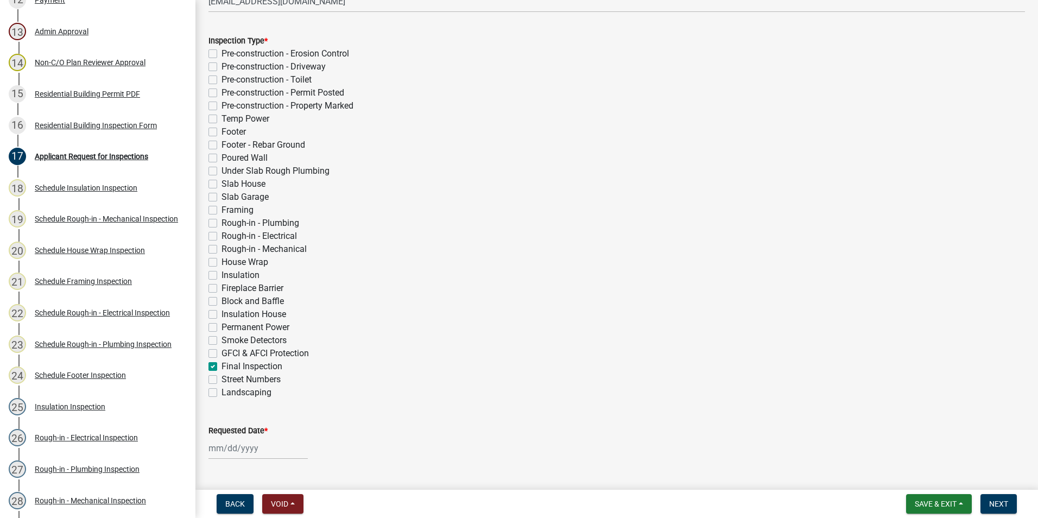
checkbox input "false"
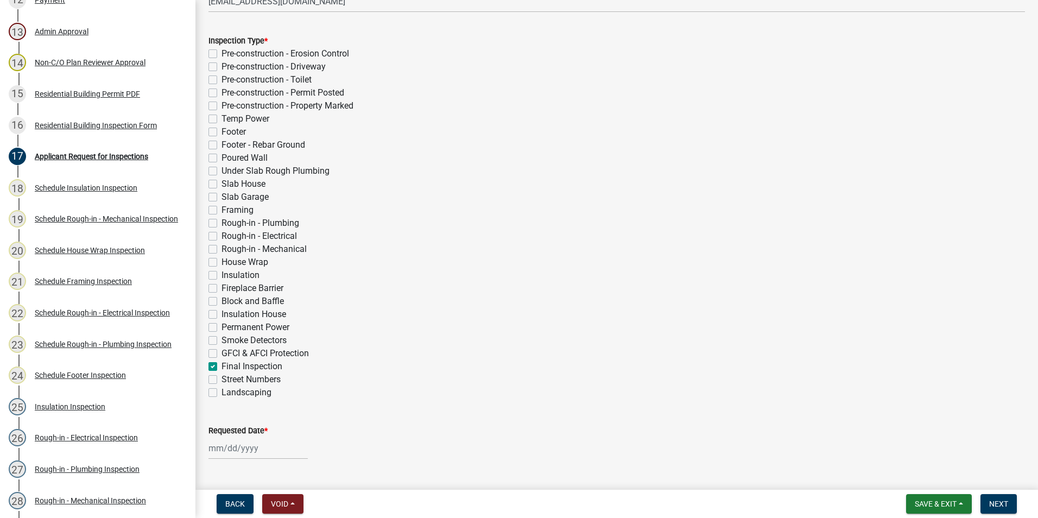
checkbox input "false"
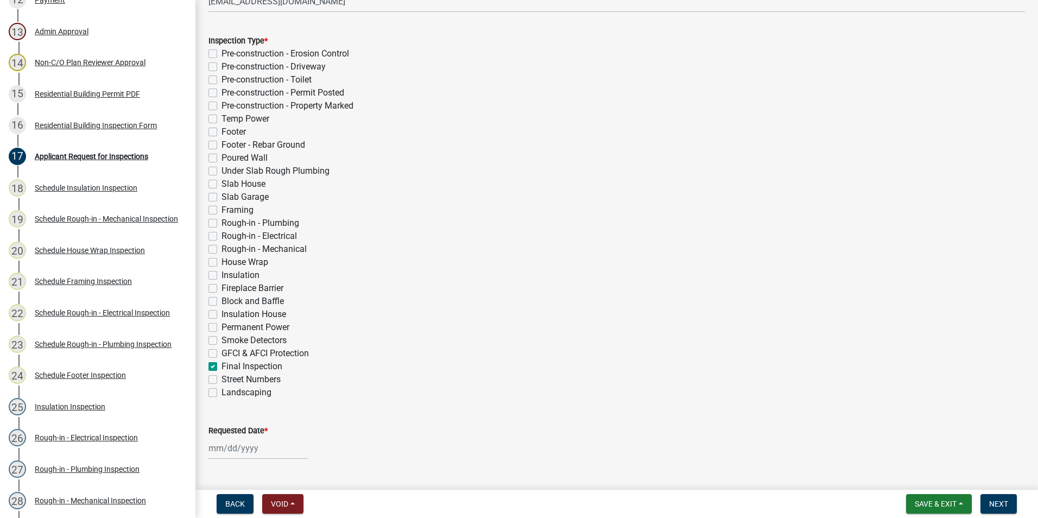
checkbox input "false"
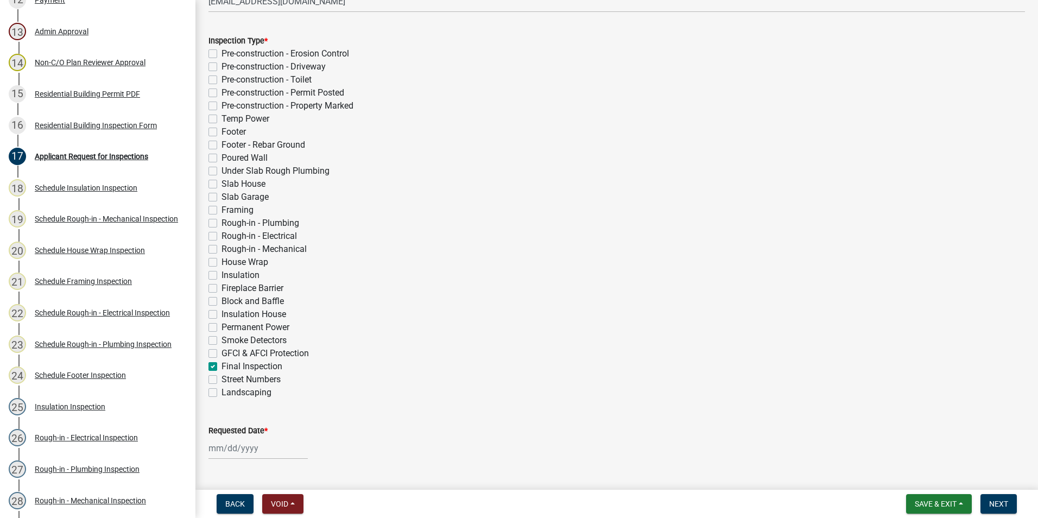
checkbox input "false"
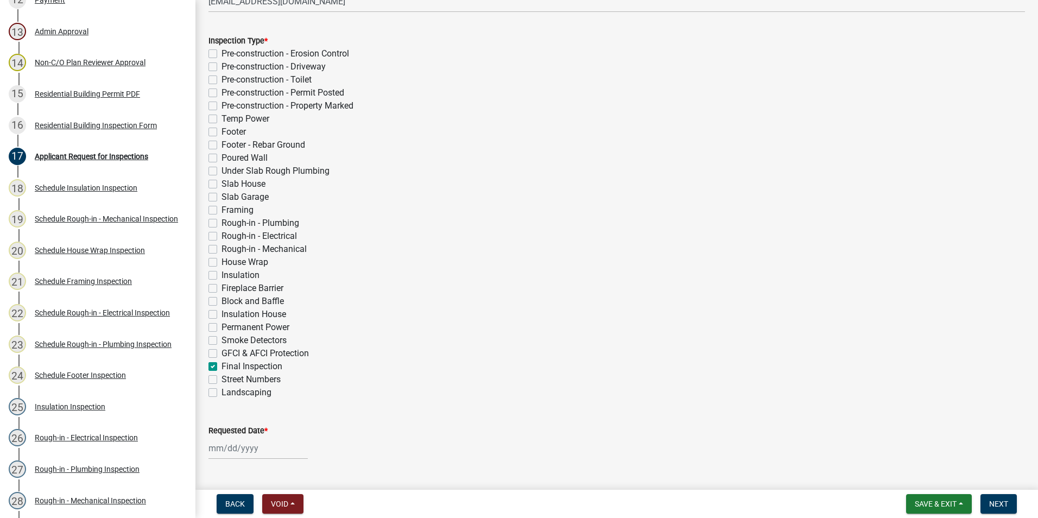
checkbox input "false"
checkbox input "true"
checkbox input "false"
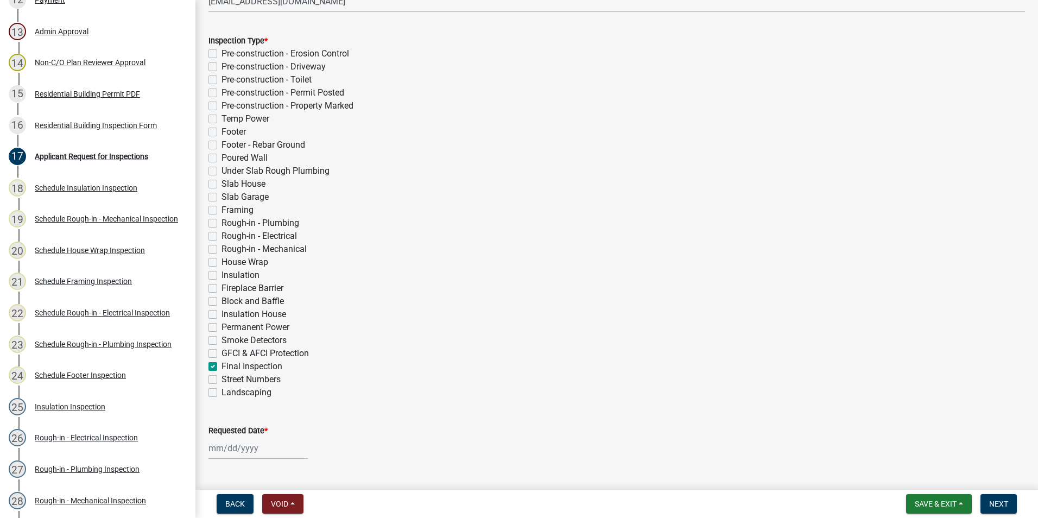
click at [218, 453] on div at bounding box center [258, 448] width 99 height 22
select select "9"
select select "2025"
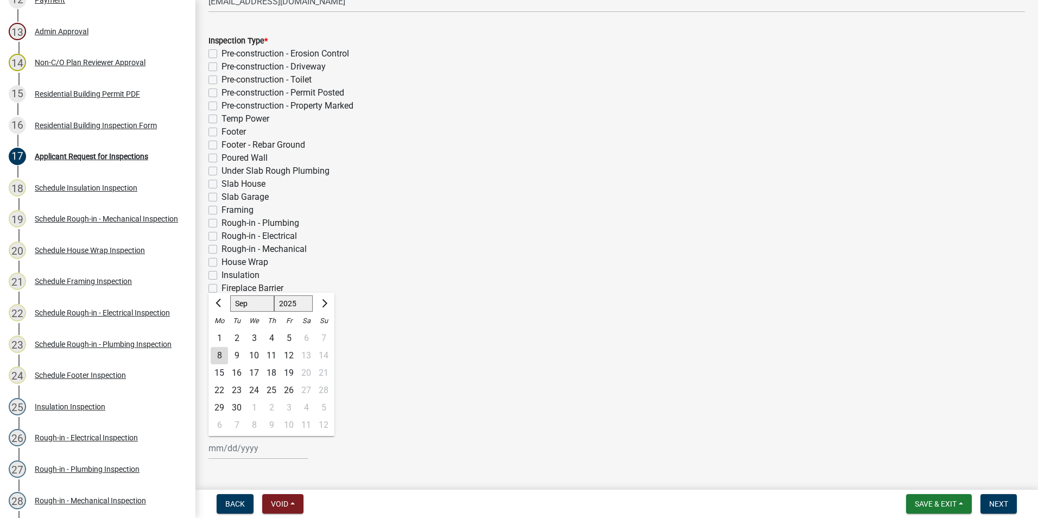
click at [234, 350] on div "9" at bounding box center [236, 355] width 17 height 17
type input "[DATE]"
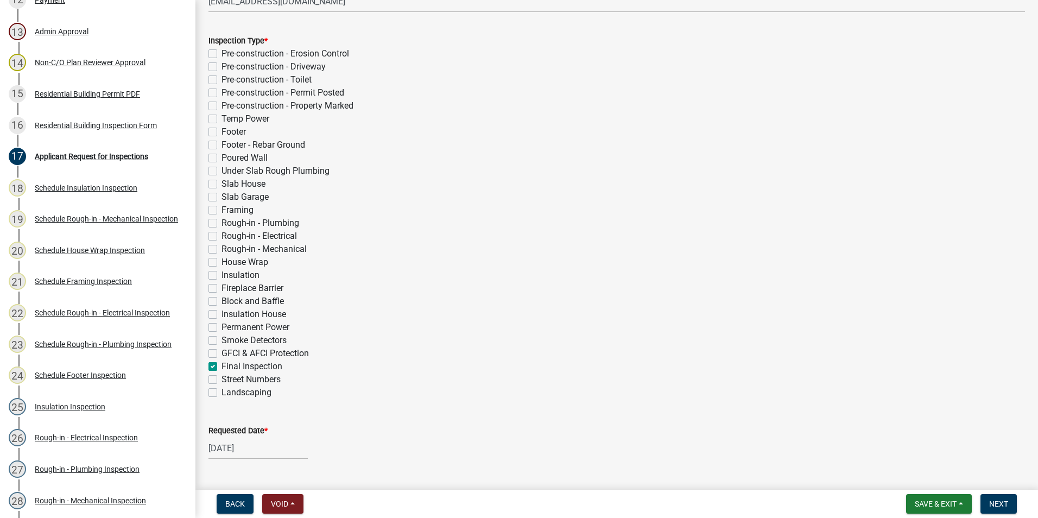
click at [222, 454] on div "[DATE]" at bounding box center [258, 448] width 99 height 22
select select "9"
select select "2025"
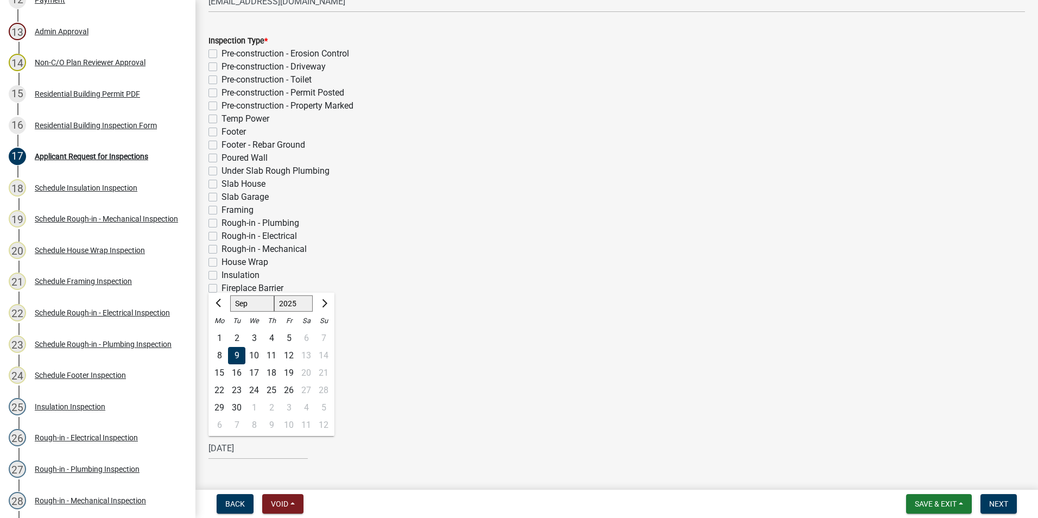
click at [217, 353] on div "8" at bounding box center [219, 355] width 17 height 17
type input "[DATE]"
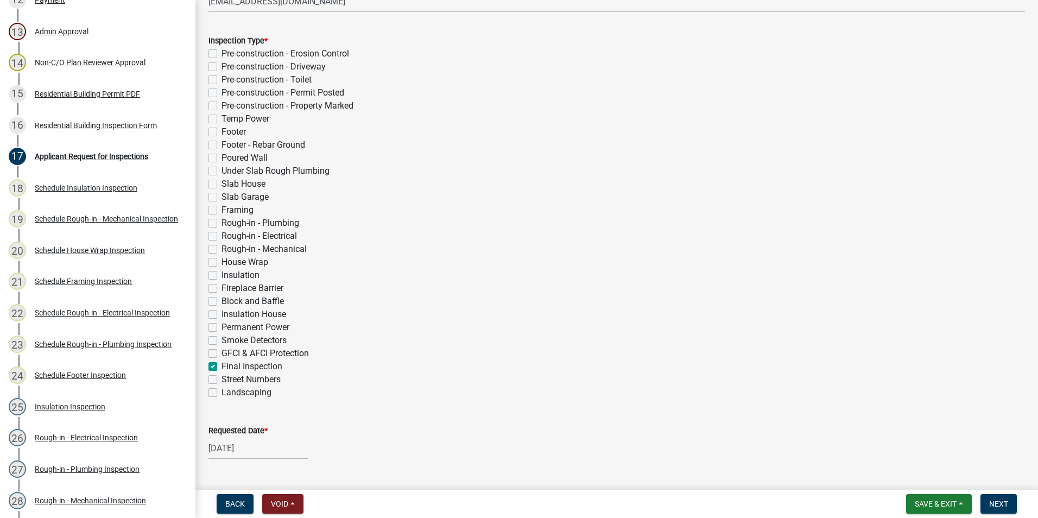
click at [365, 394] on div "Landscaping" at bounding box center [617, 392] width 817 height 13
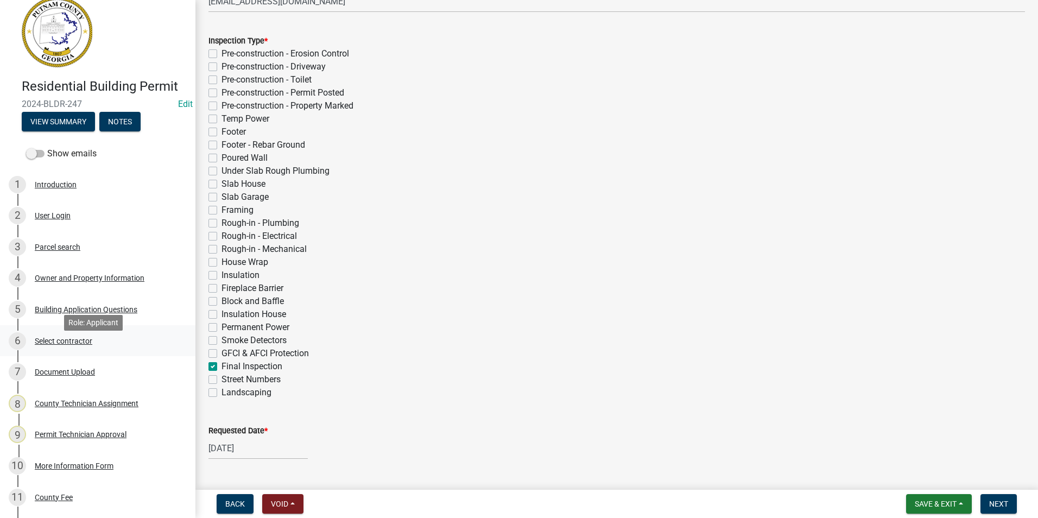
scroll to position [0, 0]
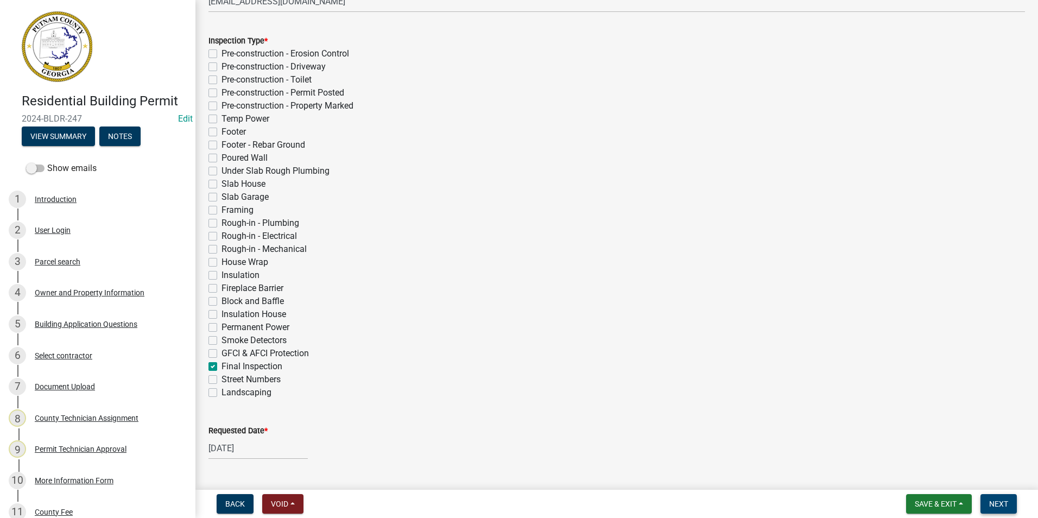
click at [1016, 498] on button "Next" at bounding box center [999, 504] width 36 height 20
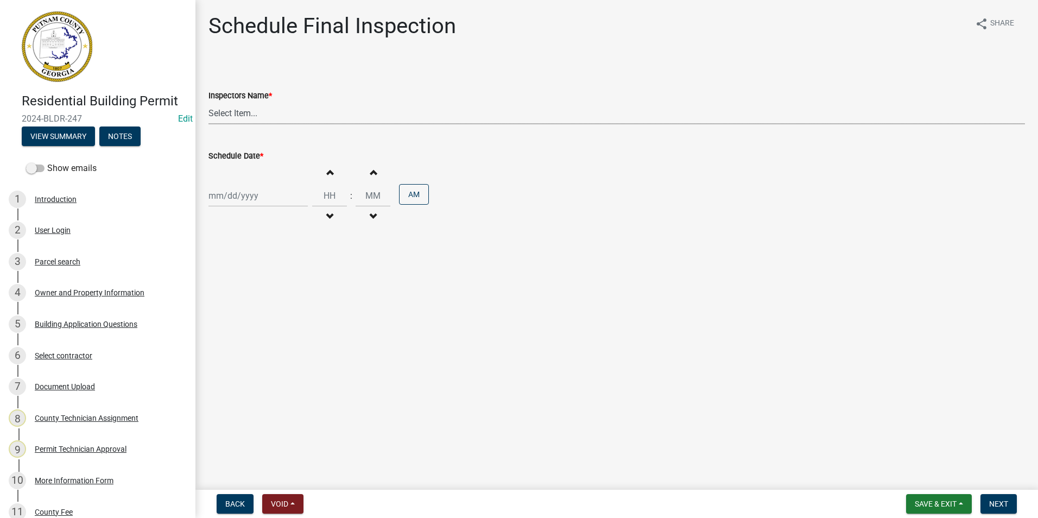
click at [255, 117] on select "Select Item... mrivera ([PERSON_NAME]) [PERSON_NAME] ([PERSON_NAME] ([PERSON_NA…" at bounding box center [617, 113] width 817 height 22
select select "07642ab0-564c-47bb-824b-0ccf2da83593"
click at [209, 102] on select "Select Item... mrivera ([PERSON_NAME]) [PERSON_NAME] ([PERSON_NAME] ([PERSON_NA…" at bounding box center [617, 113] width 817 height 22
click at [245, 198] on div at bounding box center [258, 196] width 99 height 22
select select "9"
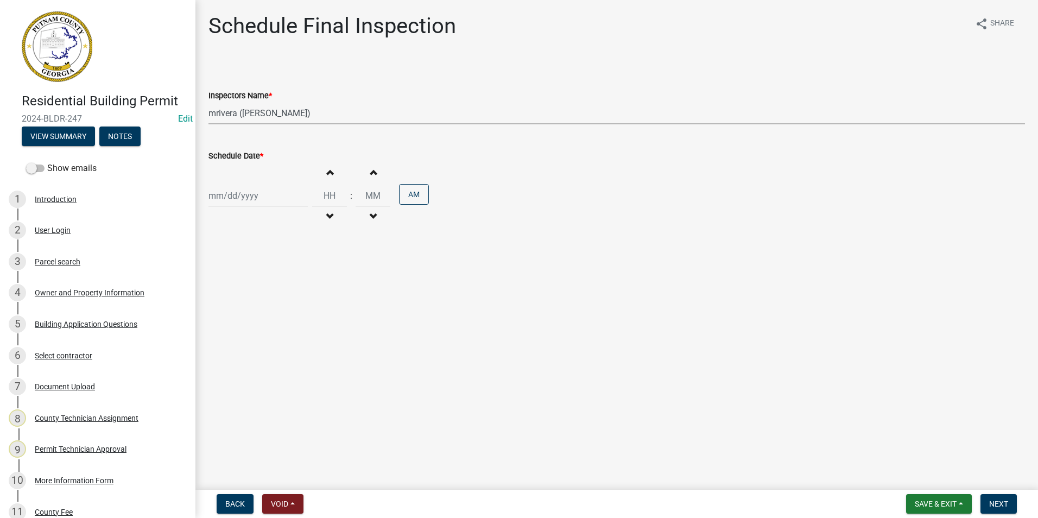
select select "2025"
click at [237, 269] on div "9" at bounding box center [236, 270] width 17 height 17
type input "[DATE]"
click at [999, 503] on span "Next" at bounding box center [998, 504] width 19 height 9
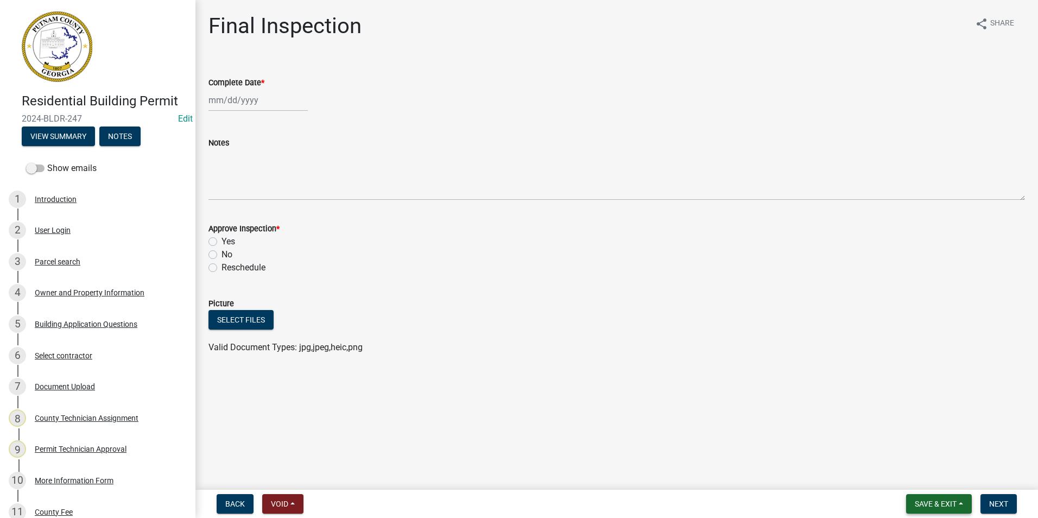
click at [963, 507] on button "Save & Exit" at bounding box center [939, 504] width 66 height 20
click at [954, 489] on div "Save Save & Exit" at bounding box center [928, 462] width 87 height 61
click at [932, 503] on span "Save & Exit" at bounding box center [936, 504] width 42 height 9
click at [930, 482] on button "Save & Exit" at bounding box center [928, 476] width 87 height 26
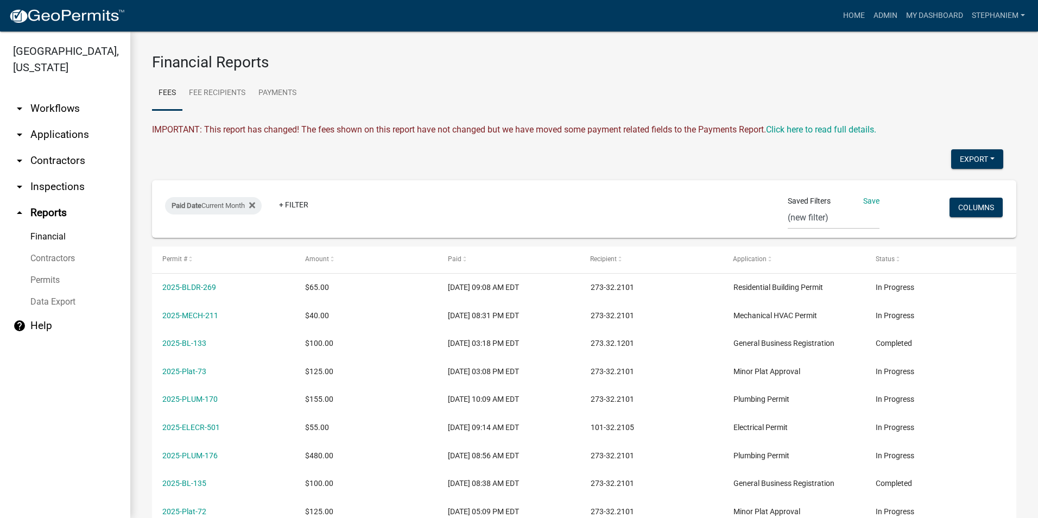
select select "0: null"
click at [58, 140] on link "arrow_drop_down Applications" at bounding box center [65, 135] width 130 height 26
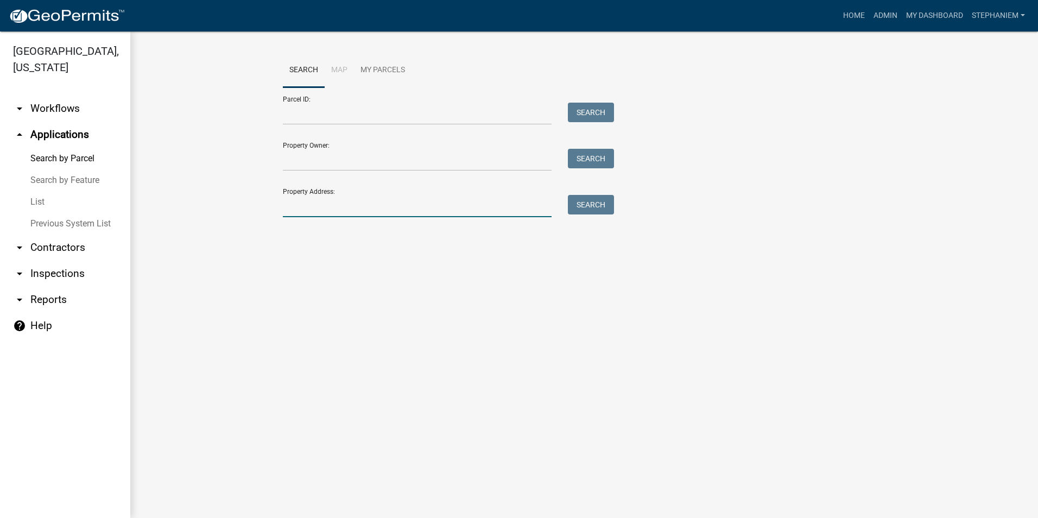
click at [349, 216] on input "Property Address:" at bounding box center [417, 206] width 269 height 22
type input "1"
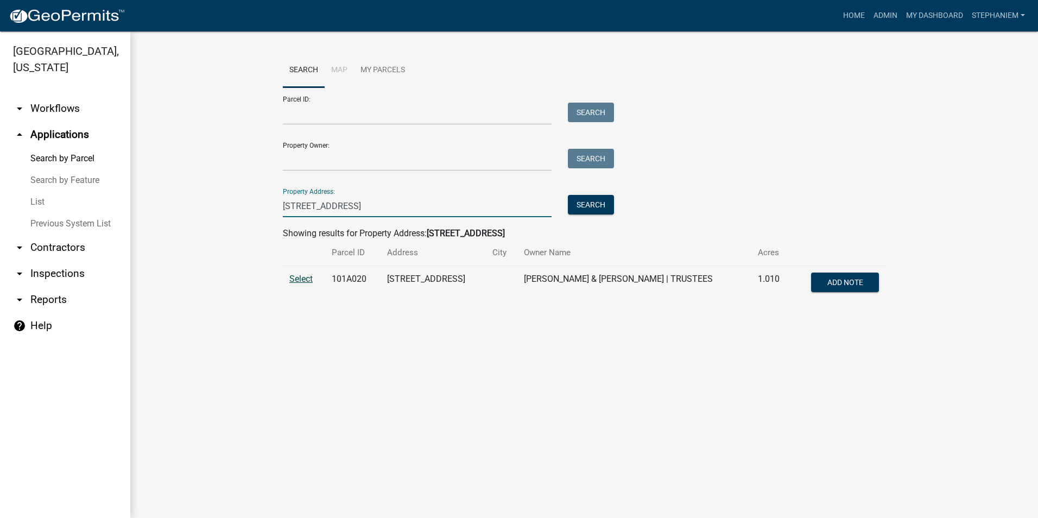
type input "[STREET_ADDRESS]"
click at [298, 280] on span "Select" at bounding box center [300, 279] width 23 height 10
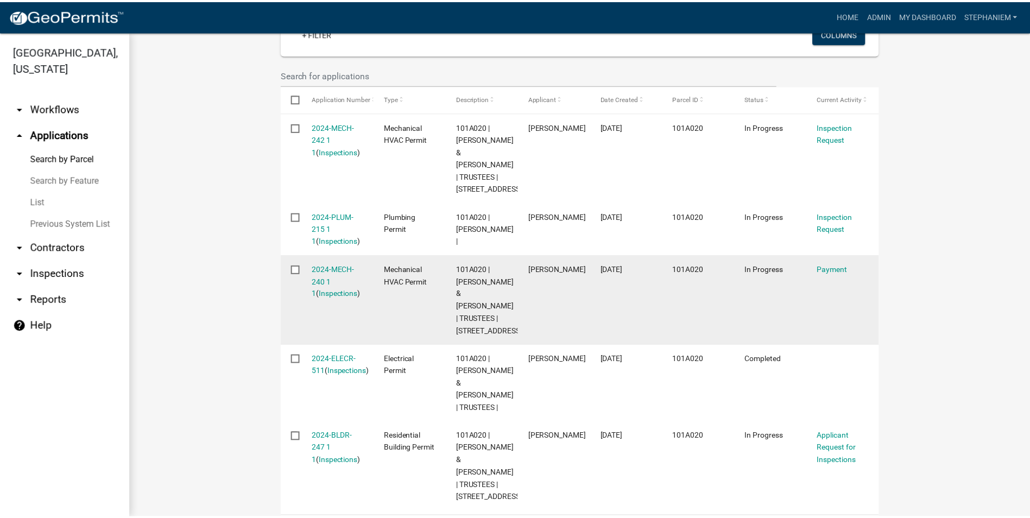
scroll to position [380, 0]
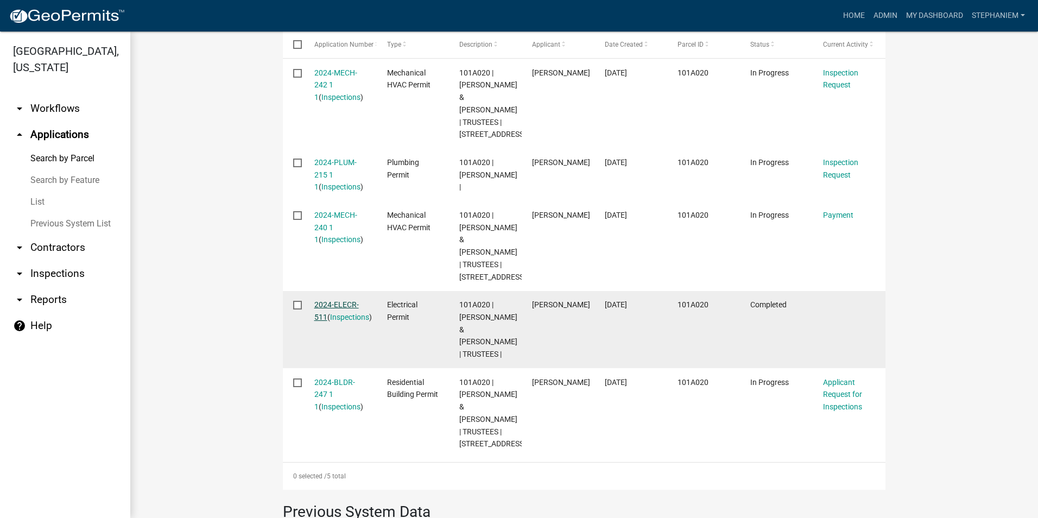
click at [328, 321] on link "2024-ELECR-511" at bounding box center [336, 310] width 45 height 21
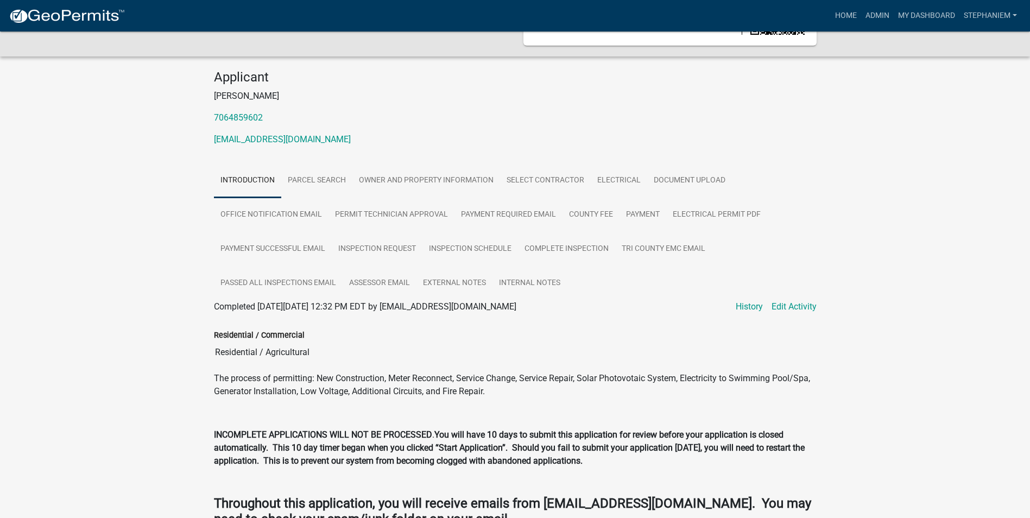
scroll to position [109, 0]
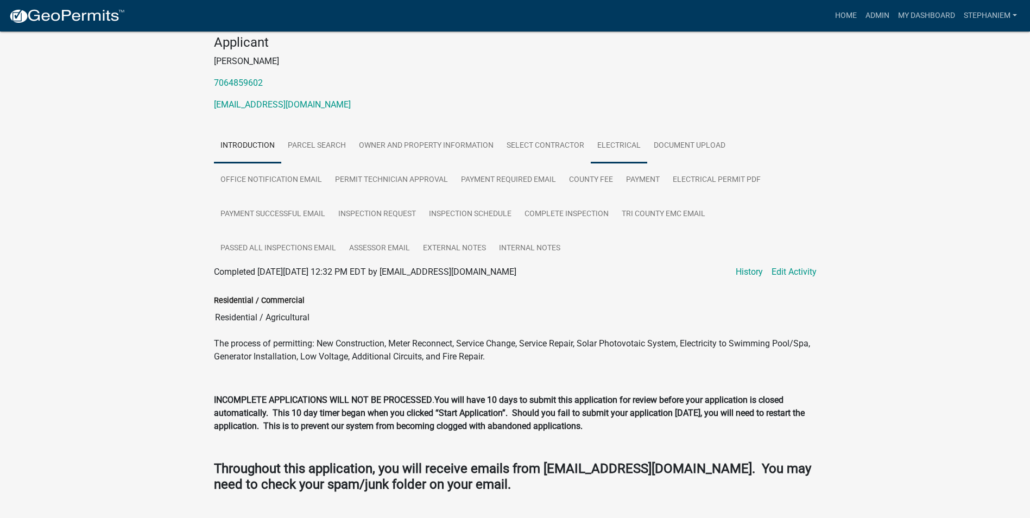
click at [638, 151] on link "Electrical" at bounding box center [619, 146] width 56 height 35
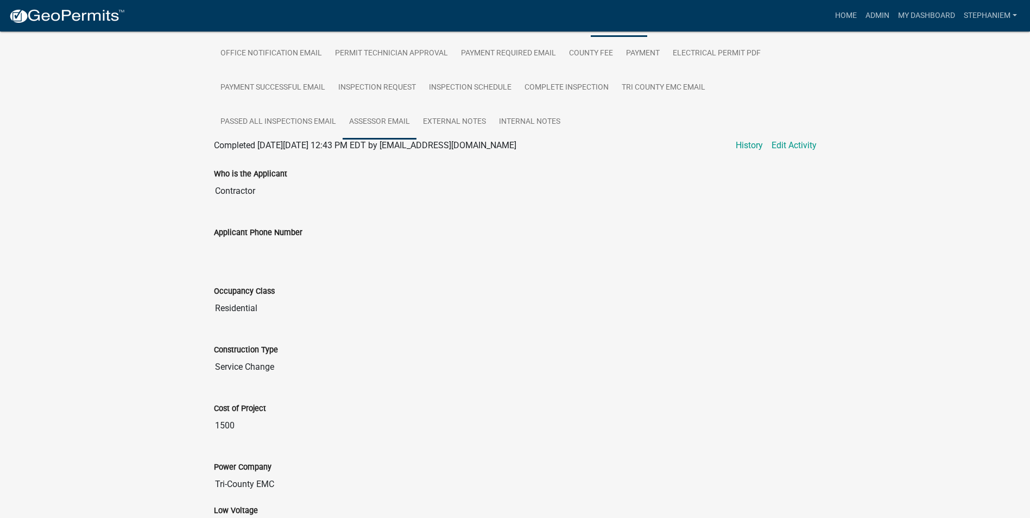
scroll to position [217, 0]
